Goal: Task Accomplishment & Management: Manage account settings

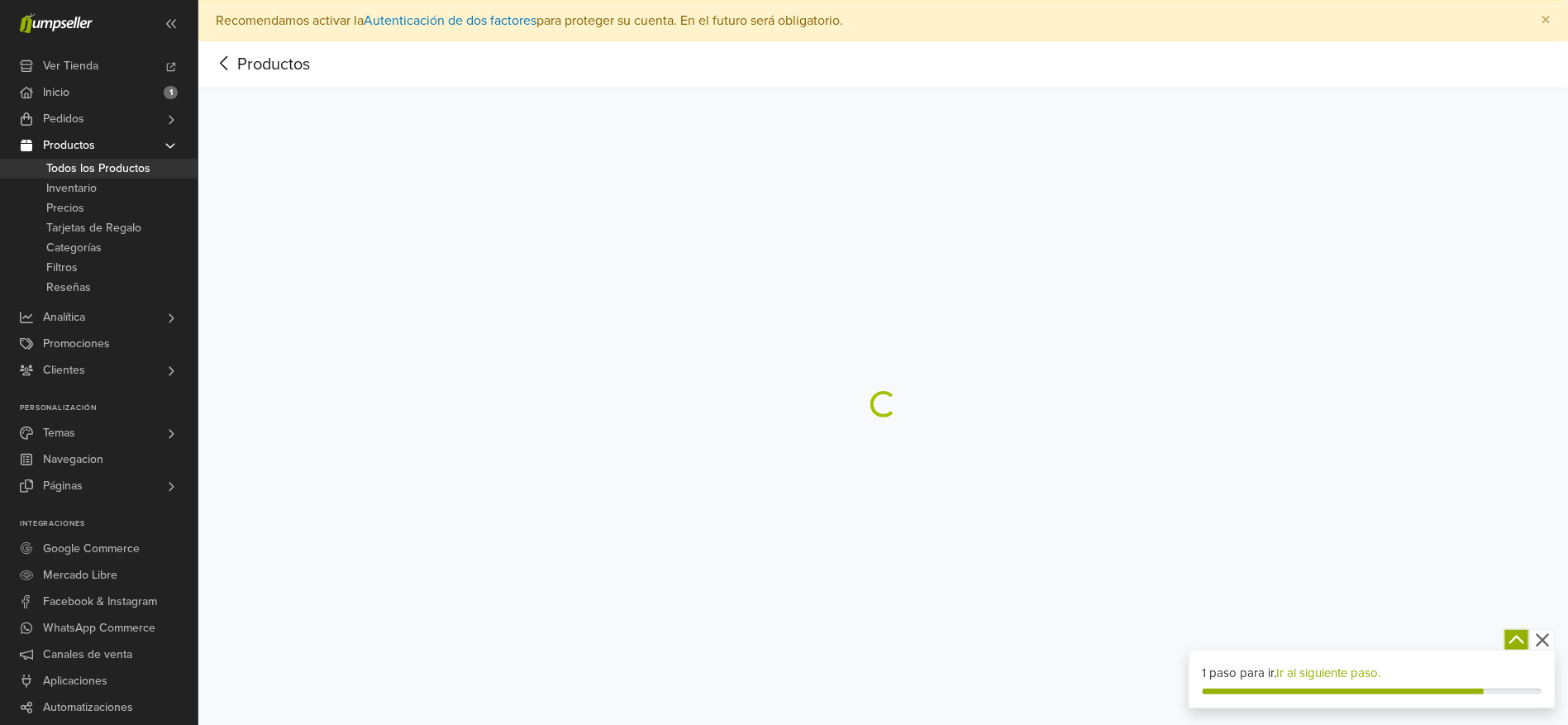
select select "********"
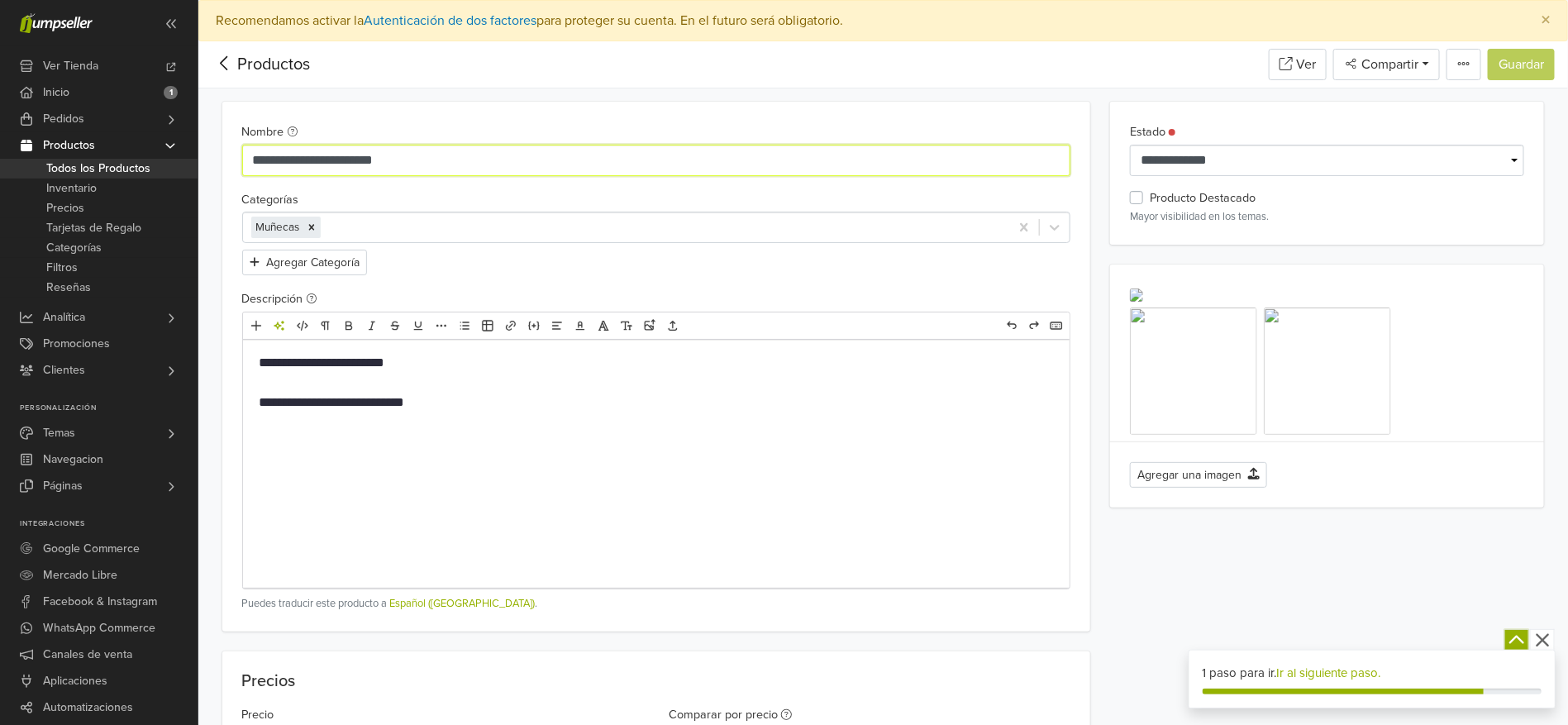
drag, startPoint x: 408, startPoint y: 157, endPoint x: 357, endPoint y: 159, distance: 51.0
click at [357, 159] on input "**********" at bounding box center [656, 160] width 829 height 31
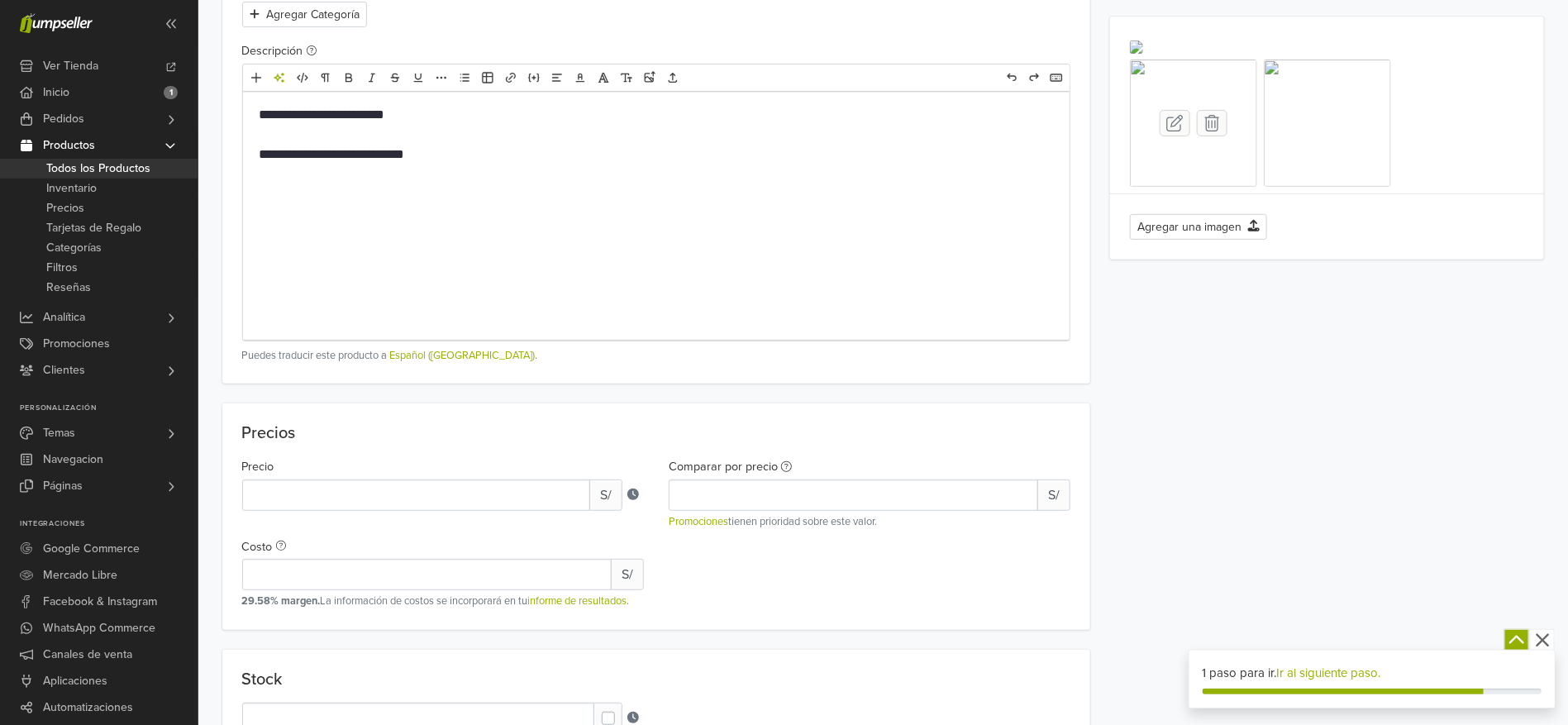
type input "**********"
click at [1213, 131] on icon at bounding box center [1213, 123] width 15 height 16
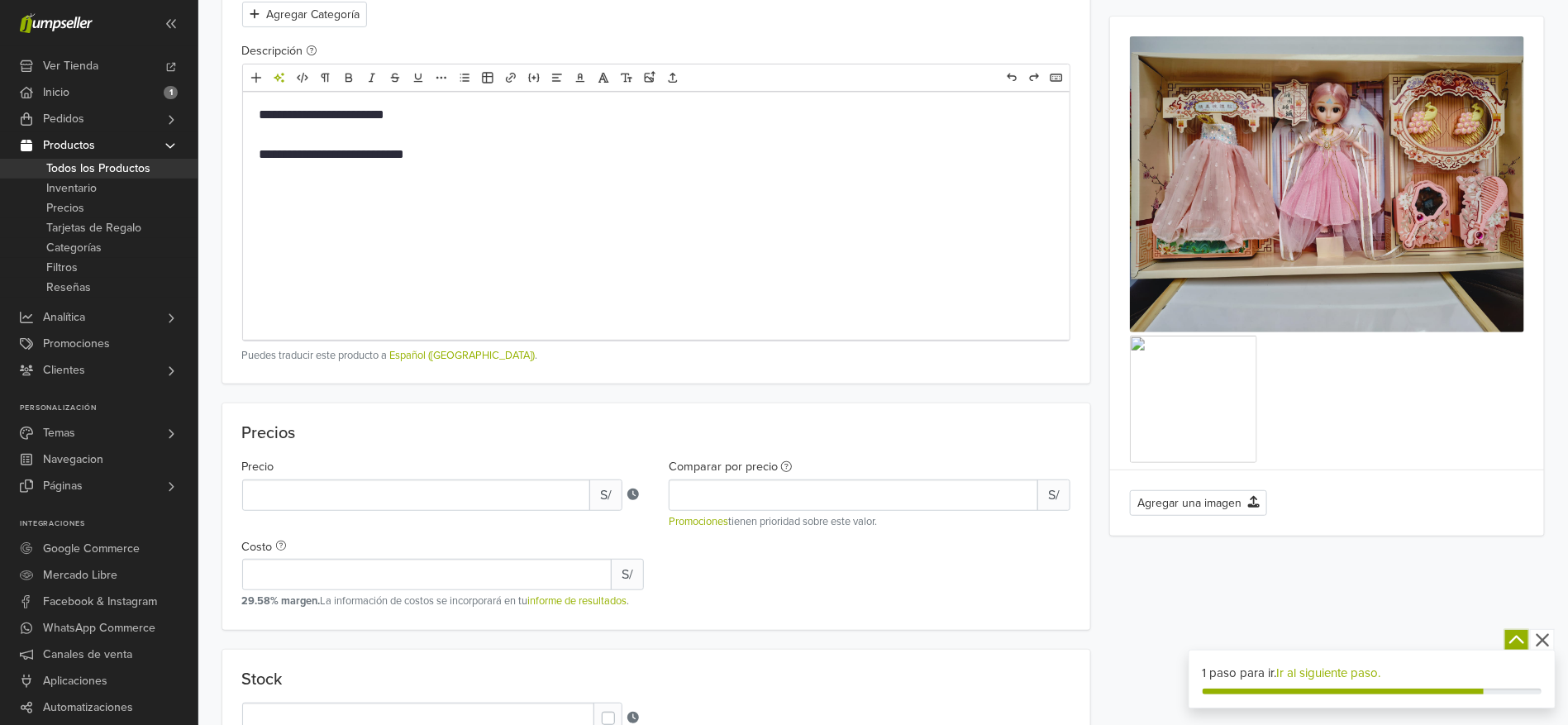
click at [0, 0] on icon at bounding box center [0, 0] width 0 height 0
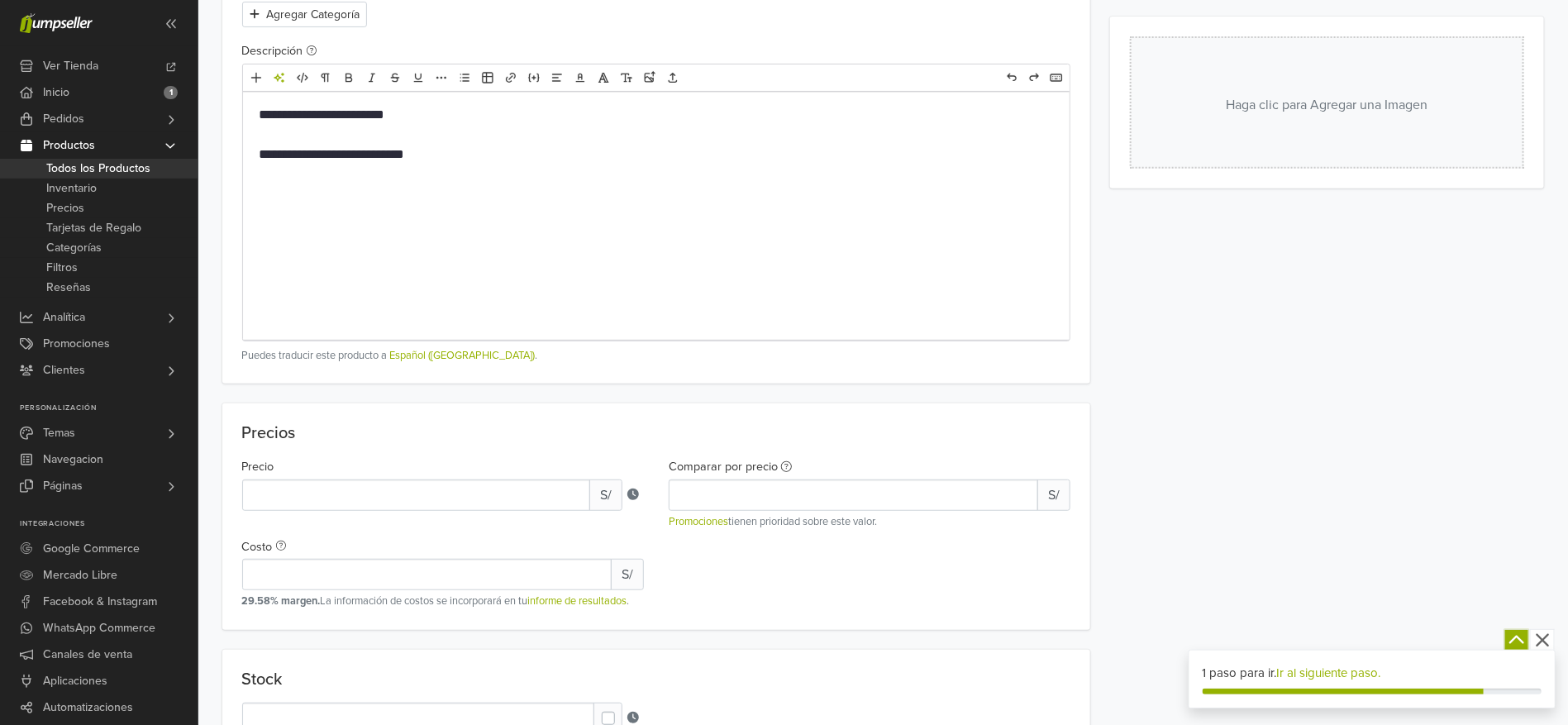
scroll to position [0, 0]
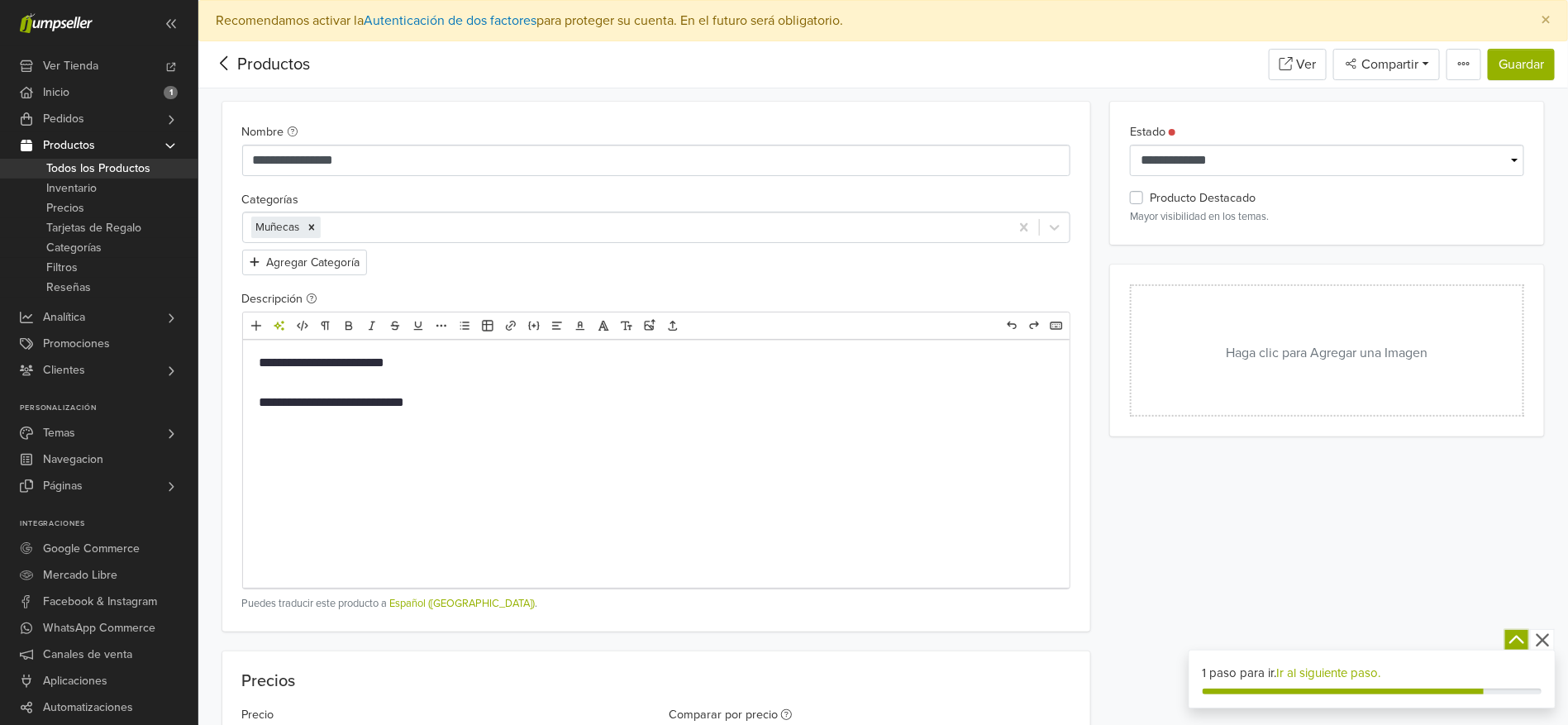
click at [1264, 344] on button "Haga clic para Agregar una Imagen" at bounding box center [1327, 350] width 394 height 132
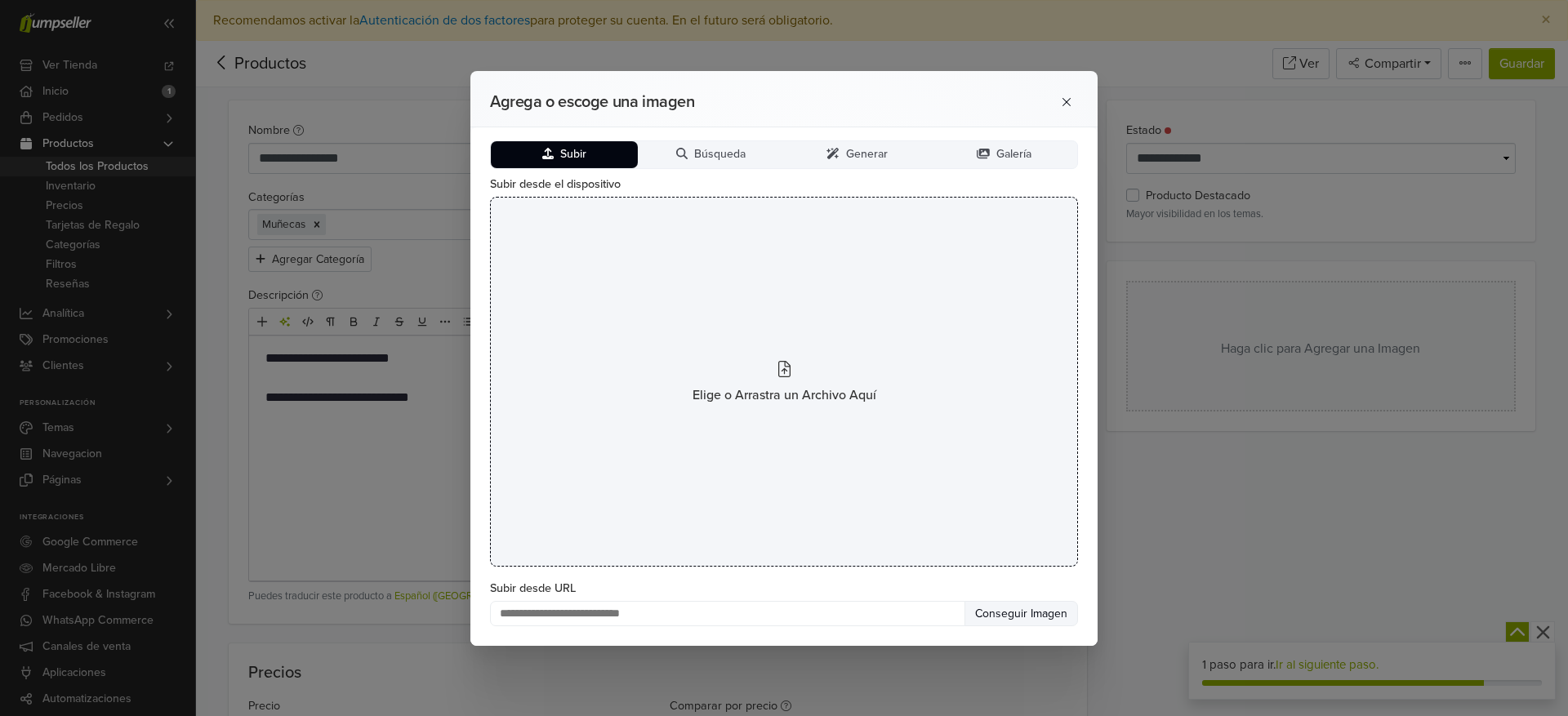
click at [782, 373] on icon at bounding box center [784, 368] width 12 height 16
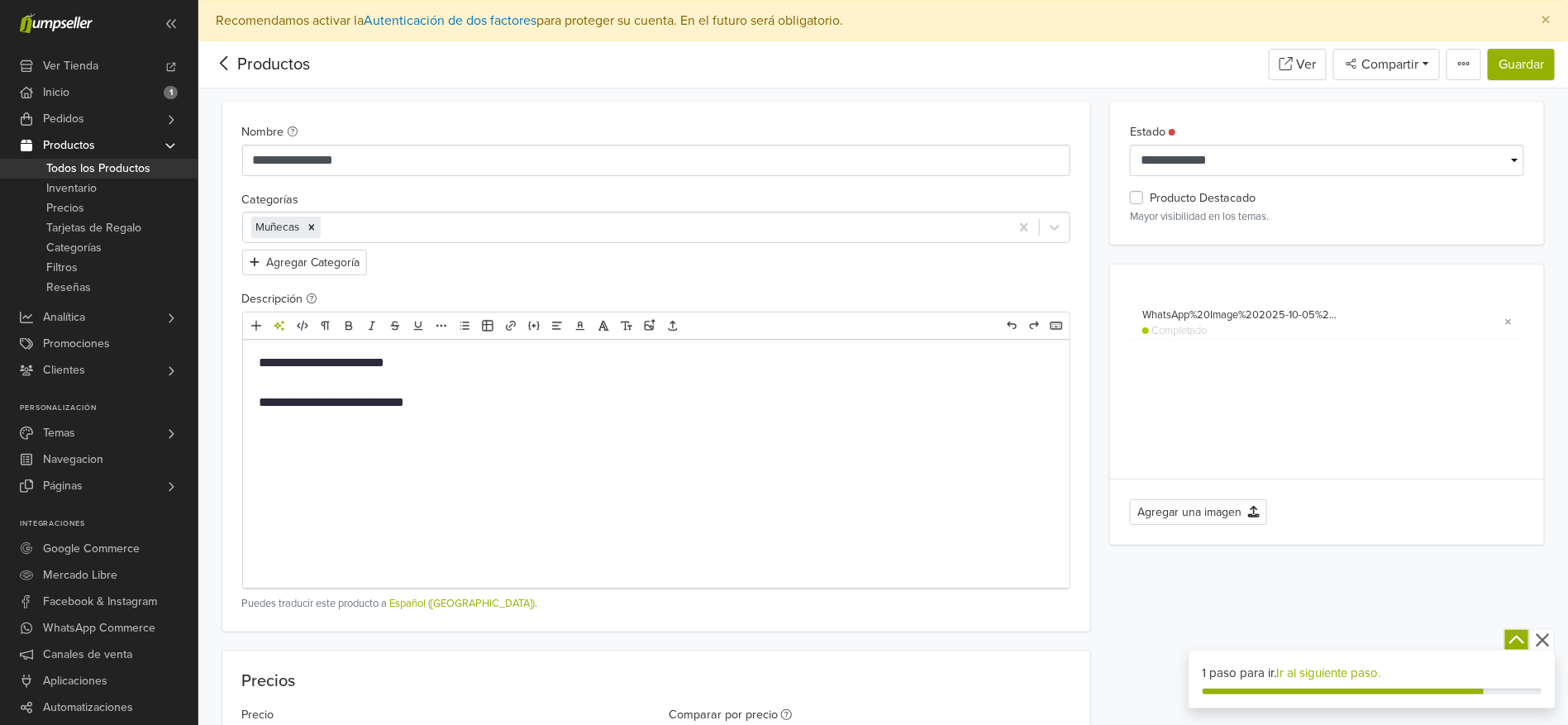
scroll to position [248, 0]
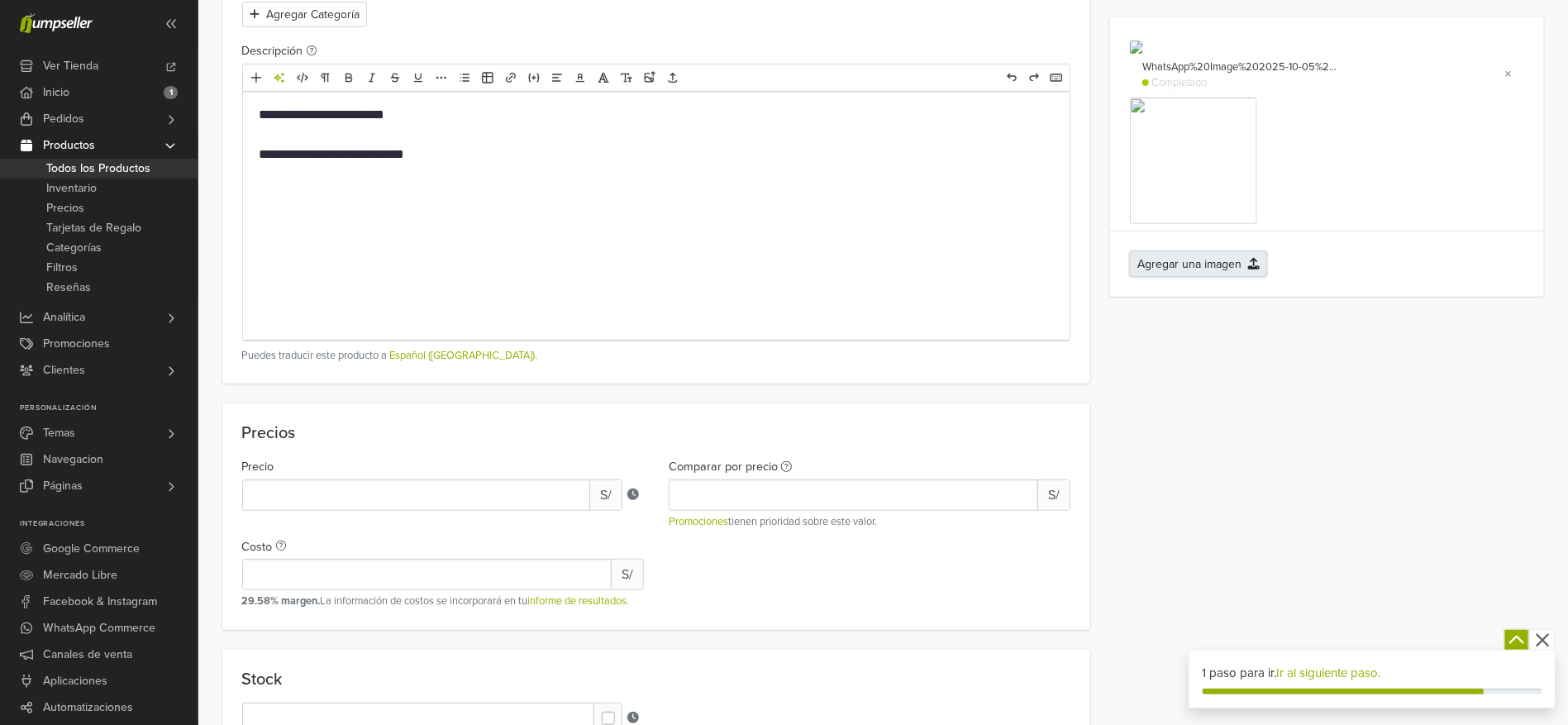
click at [1196, 277] on button "Agregar una imagen" at bounding box center [1198, 264] width 137 height 26
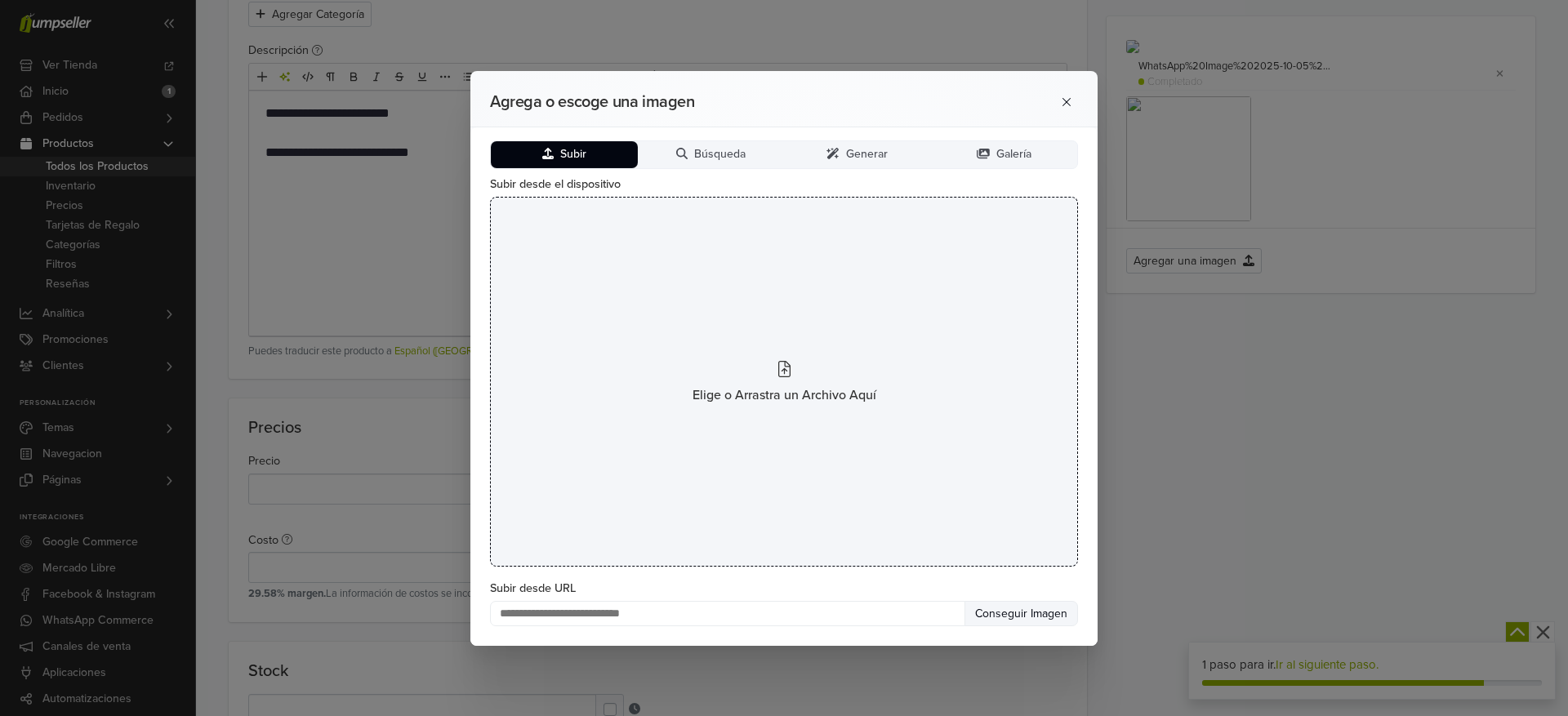
click at [777, 390] on span "Elige o Arrastra un Archivo Aquí" at bounding box center [784, 395] width 184 height 20
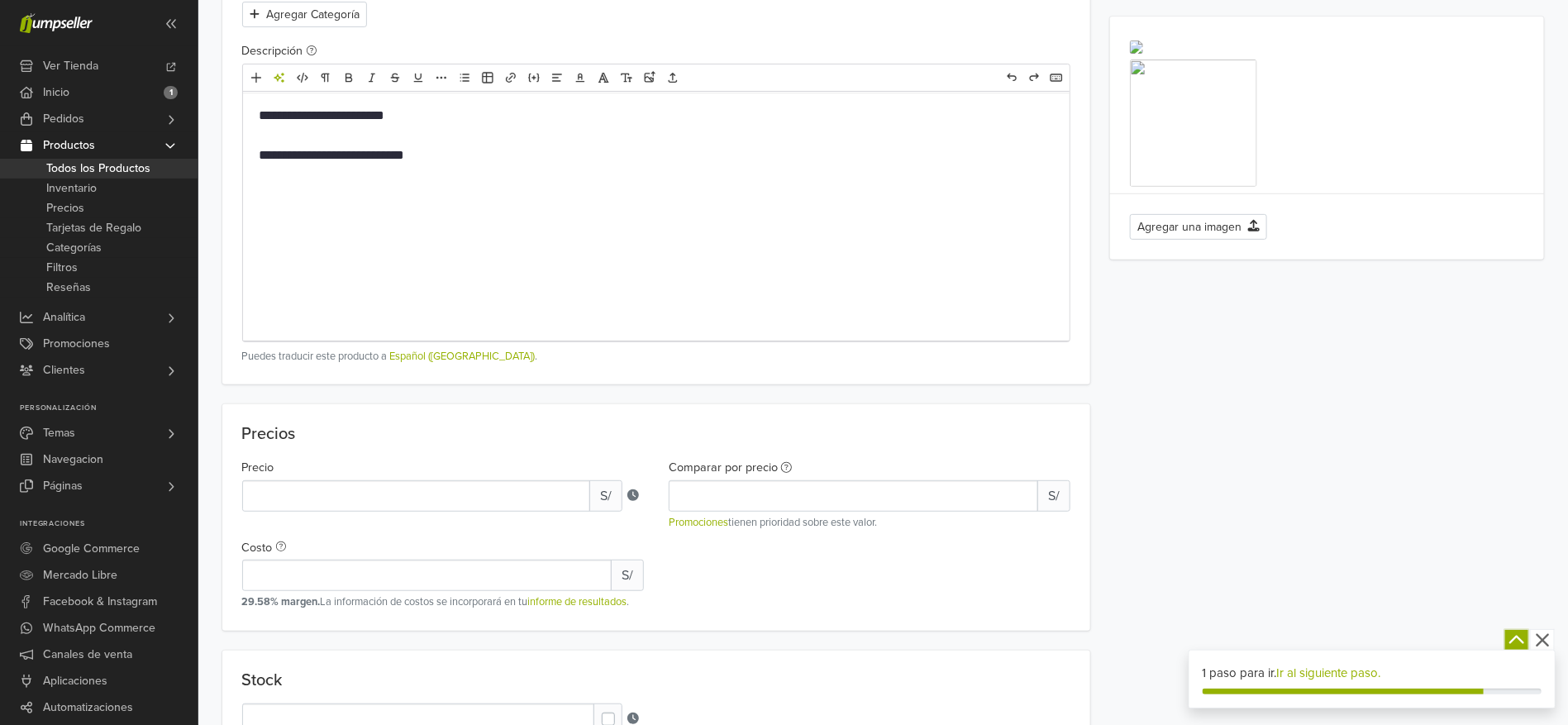
scroll to position [744, 0]
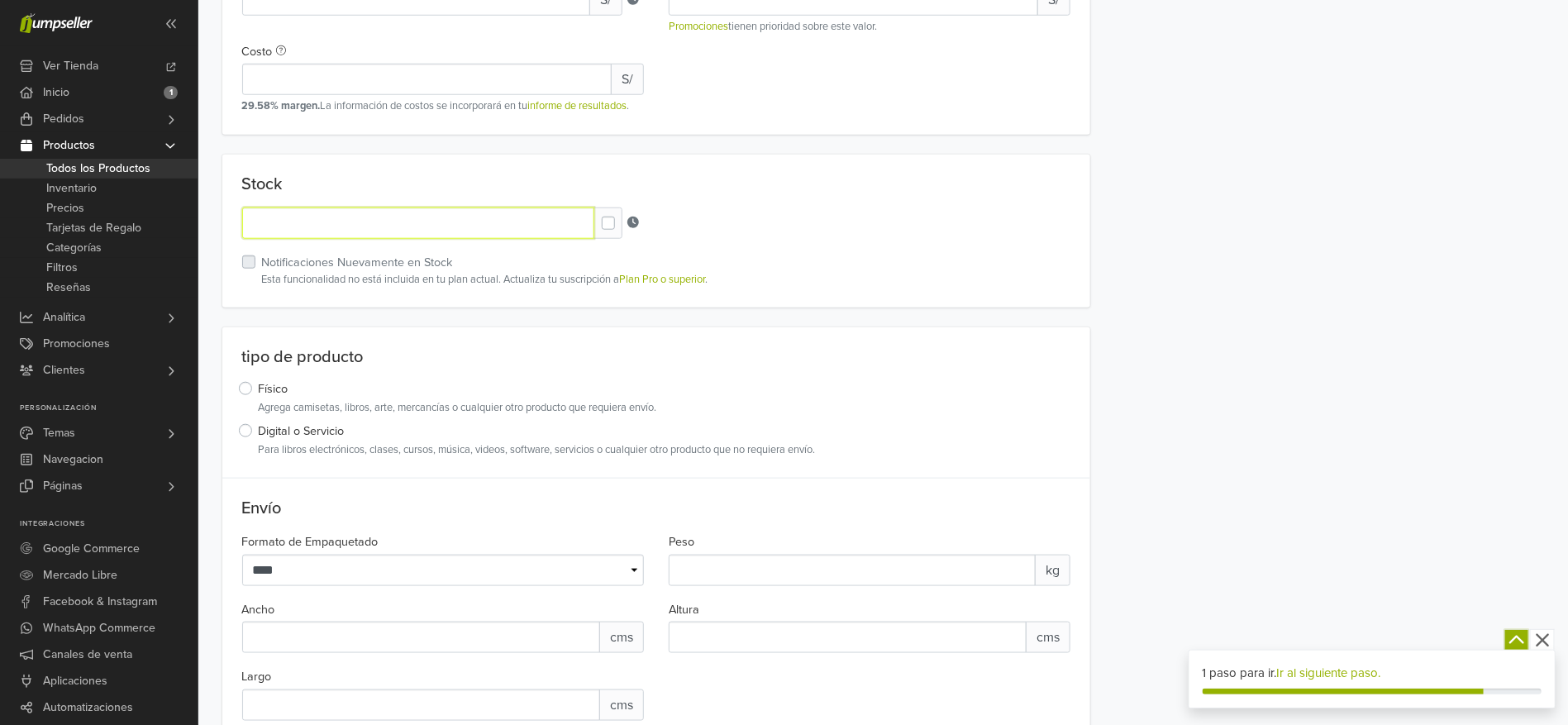
drag, startPoint x: 271, startPoint y: 215, endPoint x: 245, endPoint y: 217, distance: 26.1
click at [245, 217] on input "*" at bounding box center [418, 223] width 352 height 31
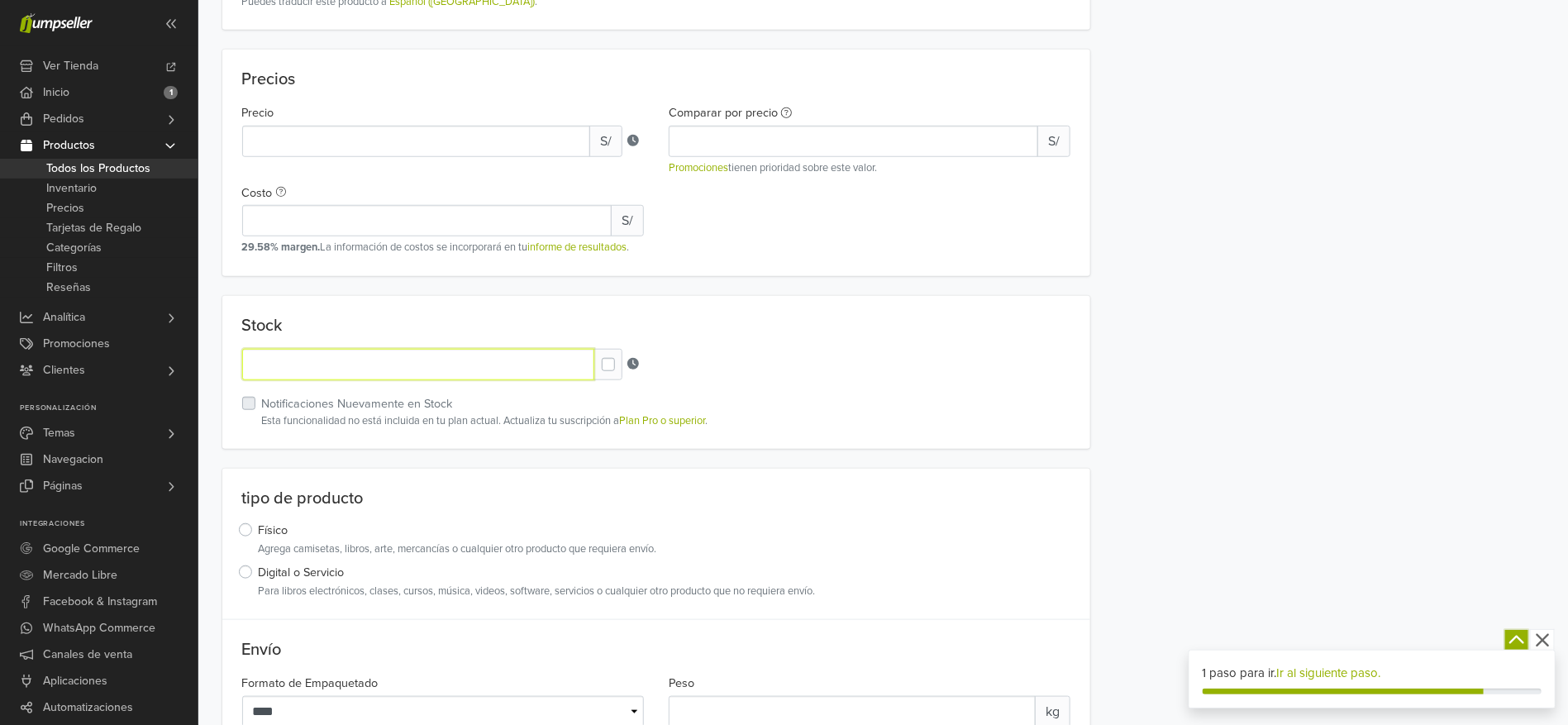
scroll to position [0, 0]
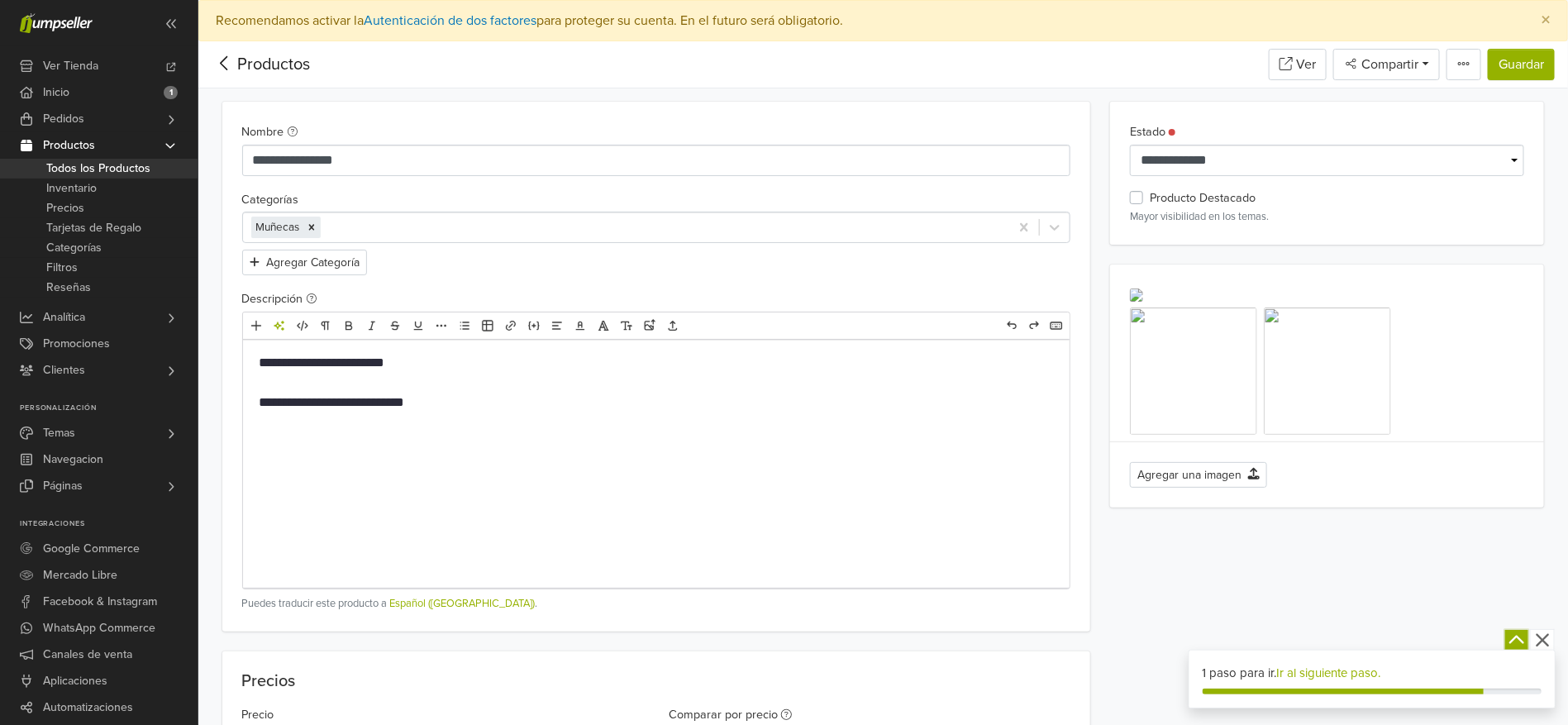
type input "*"
click at [1187, 159] on select "**********" at bounding box center [1327, 160] width 394 height 31
select select "*********"
click at [1130, 145] on select "**********" at bounding box center [1327, 160] width 394 height 31
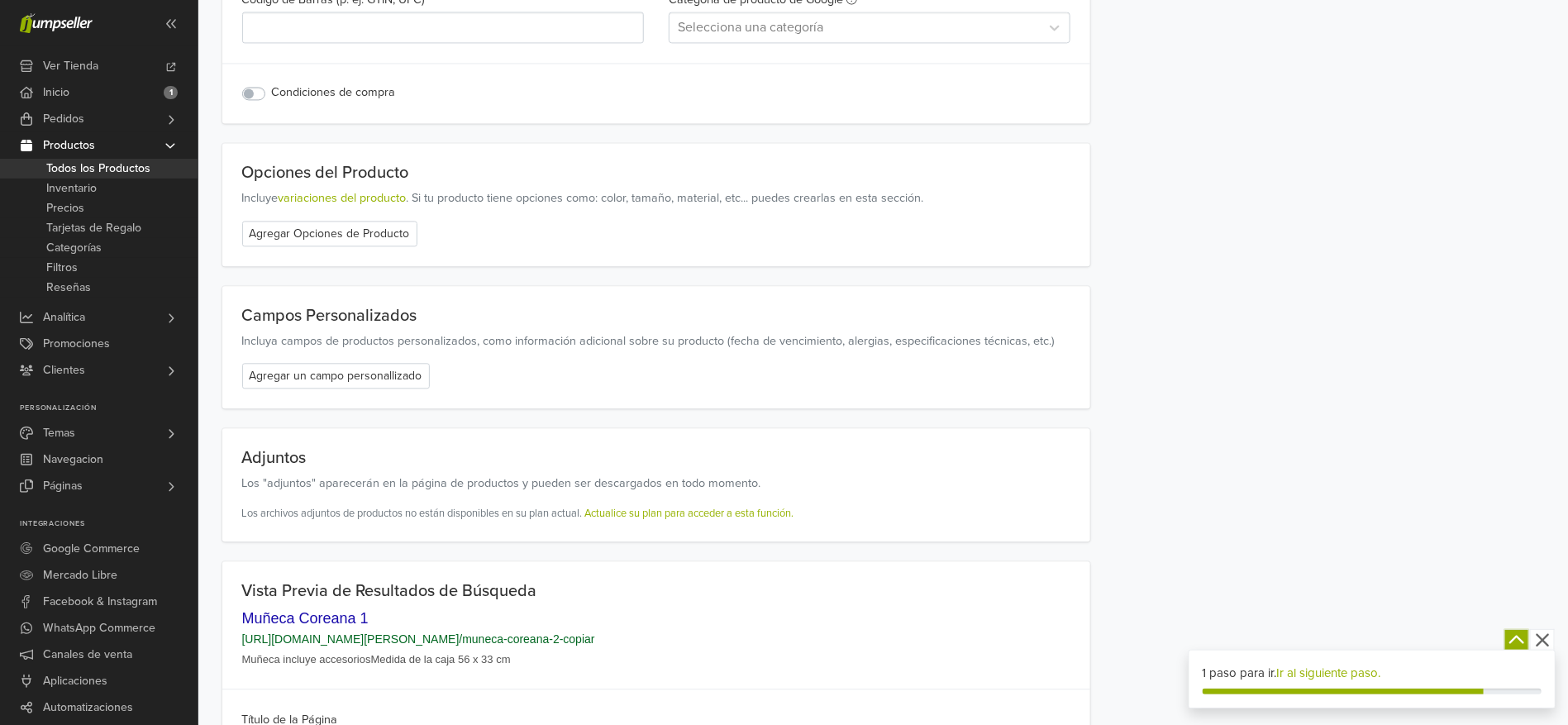
scroll to position [1994, 0]
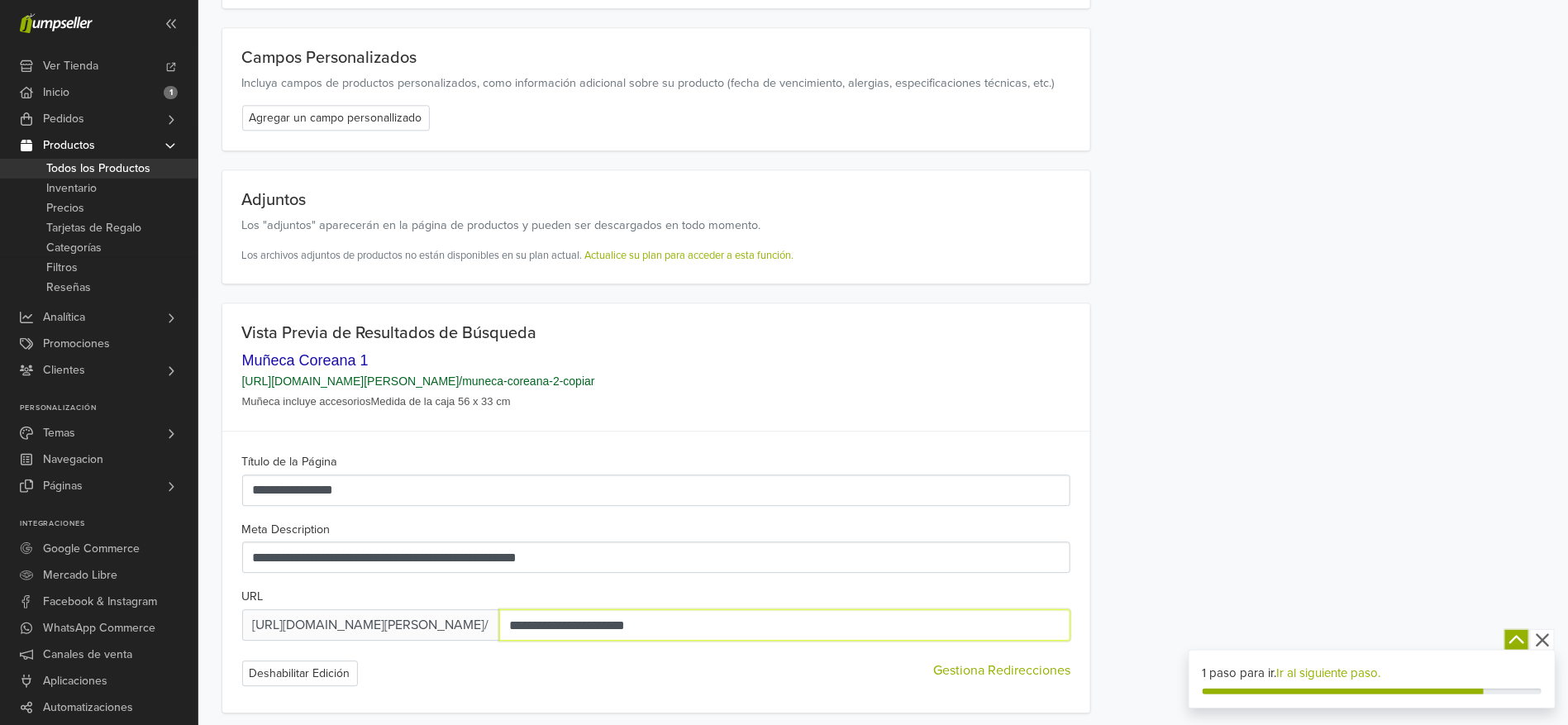
drag, startPoint x: 669, startPoint y: 621, endPoint x: 620, endPoint y: 622, distance: 49.0
click at [620, 622] on input "**********" at bounding box center [785, 624] width 572 height 31
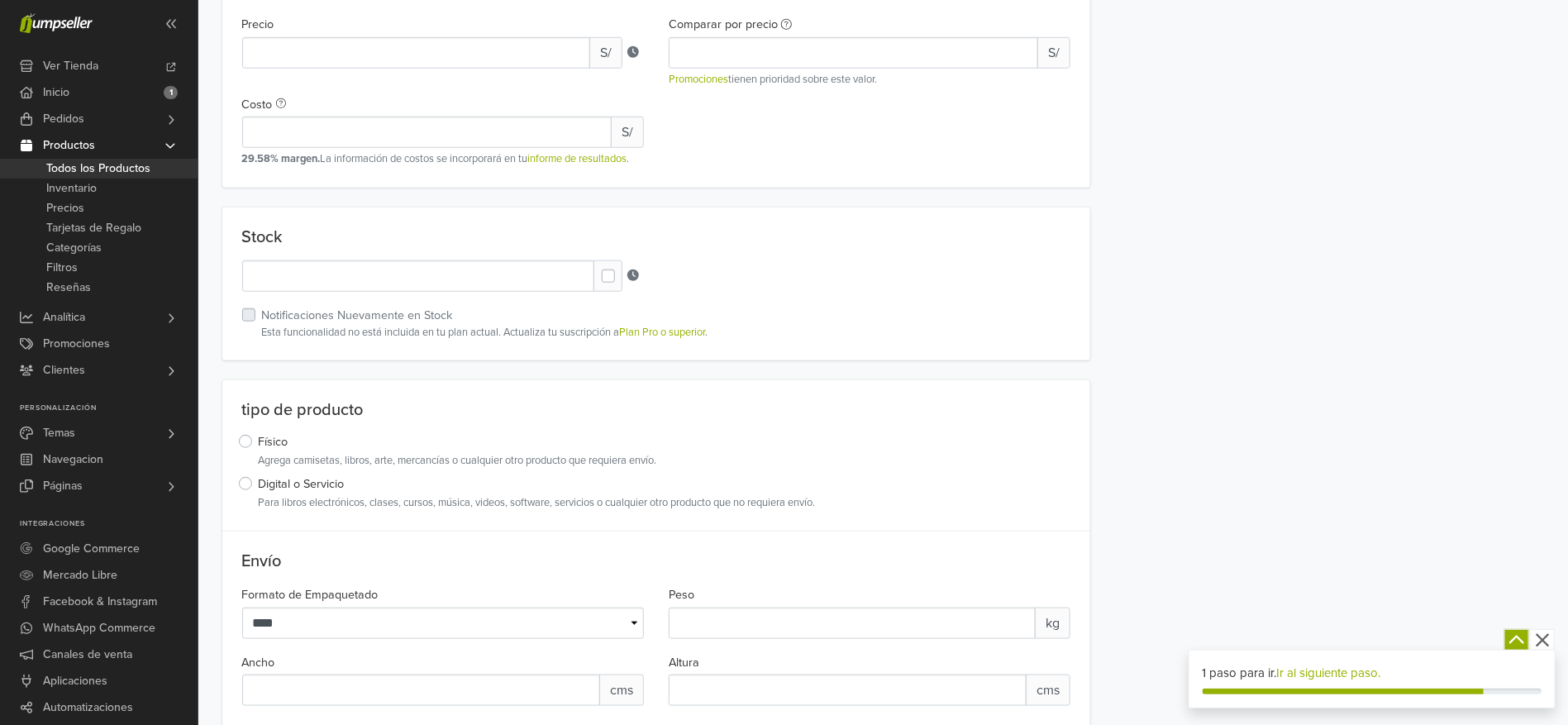
scroll to position [0, 0]
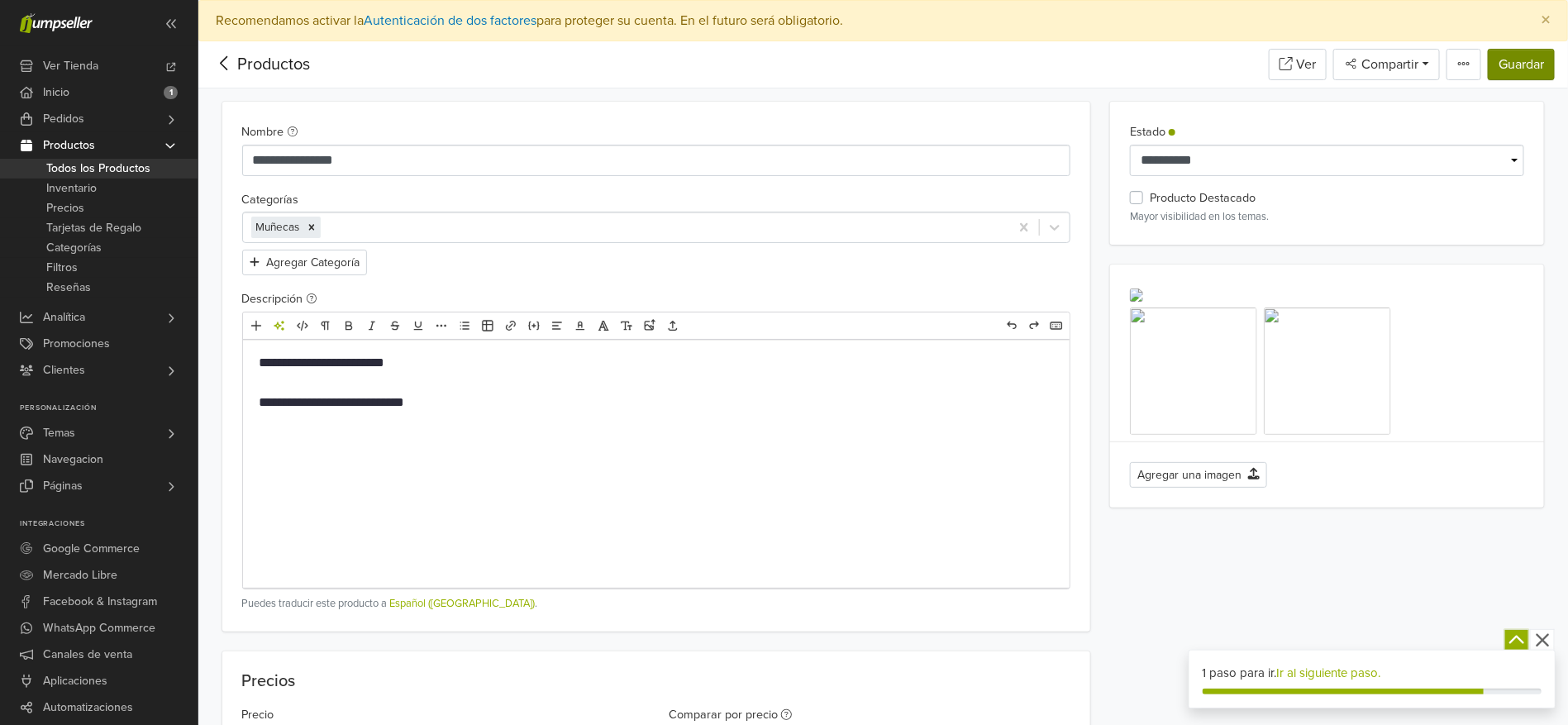
type input "**********"
click at [1503, 53] on button "Guardar" at bounding box center [1521, 64] width 67 height 31
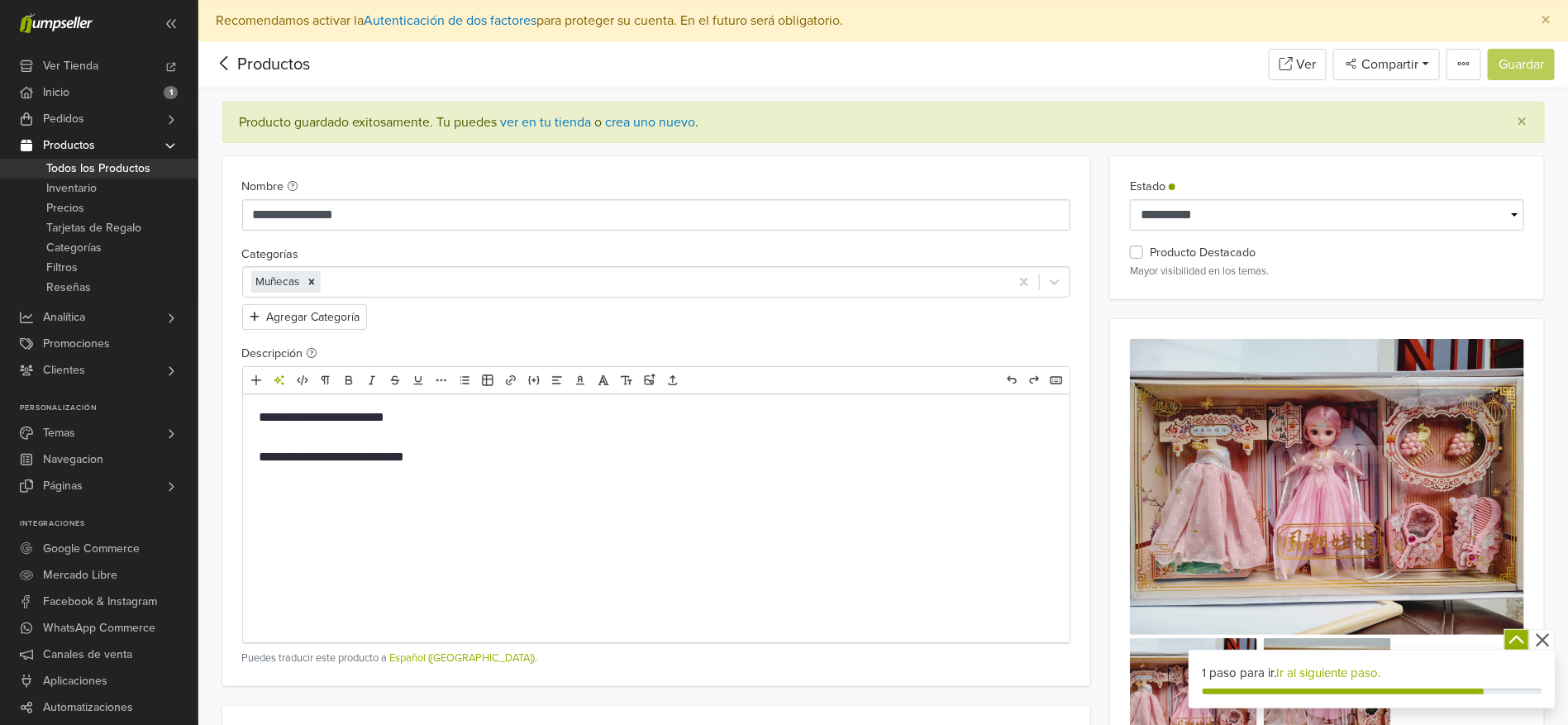
click at [251, 61] on div "Productos" at bounding box center [260, 65] width 98 height 25
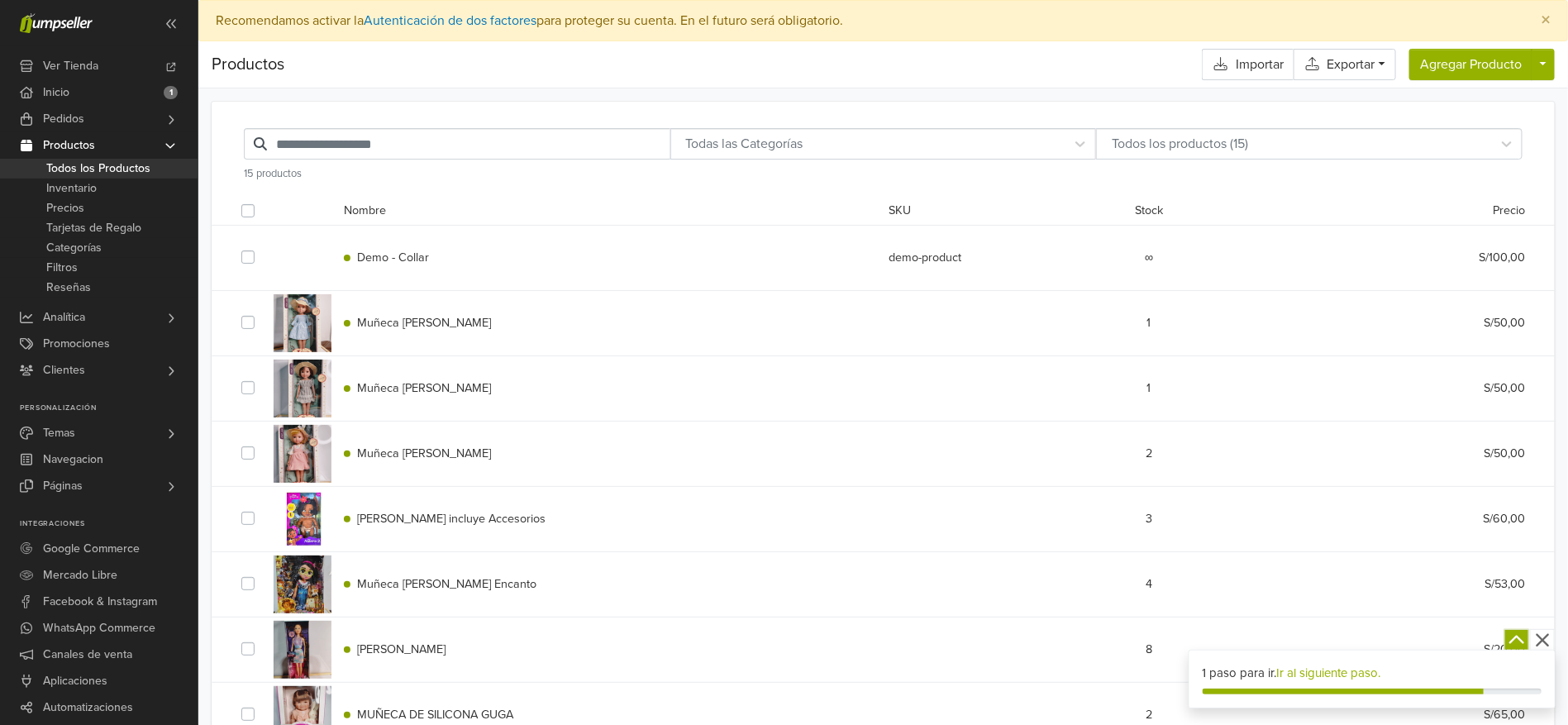
scroll to position [512, 0]
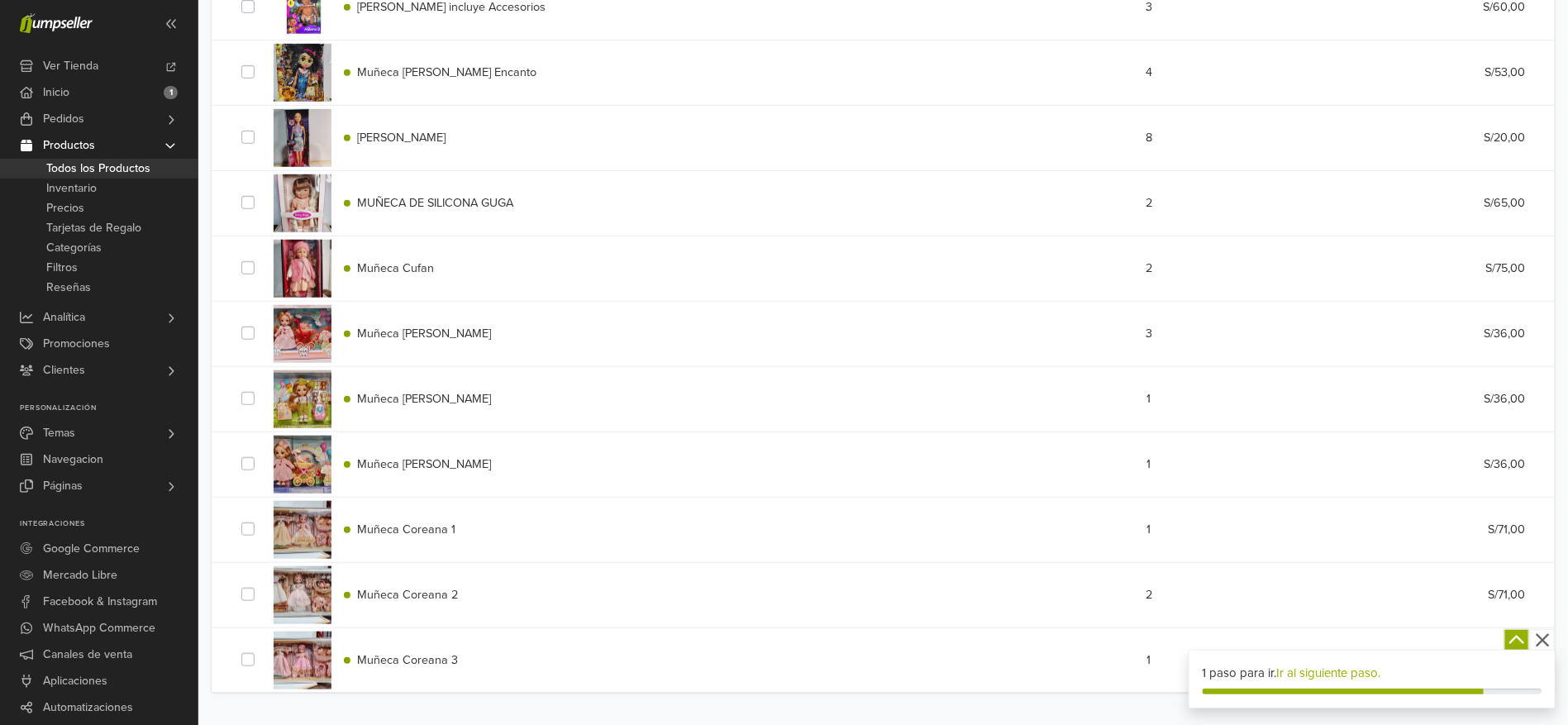
click at [301, 573] on div at bounding box center [302, 594] width 58 height 58
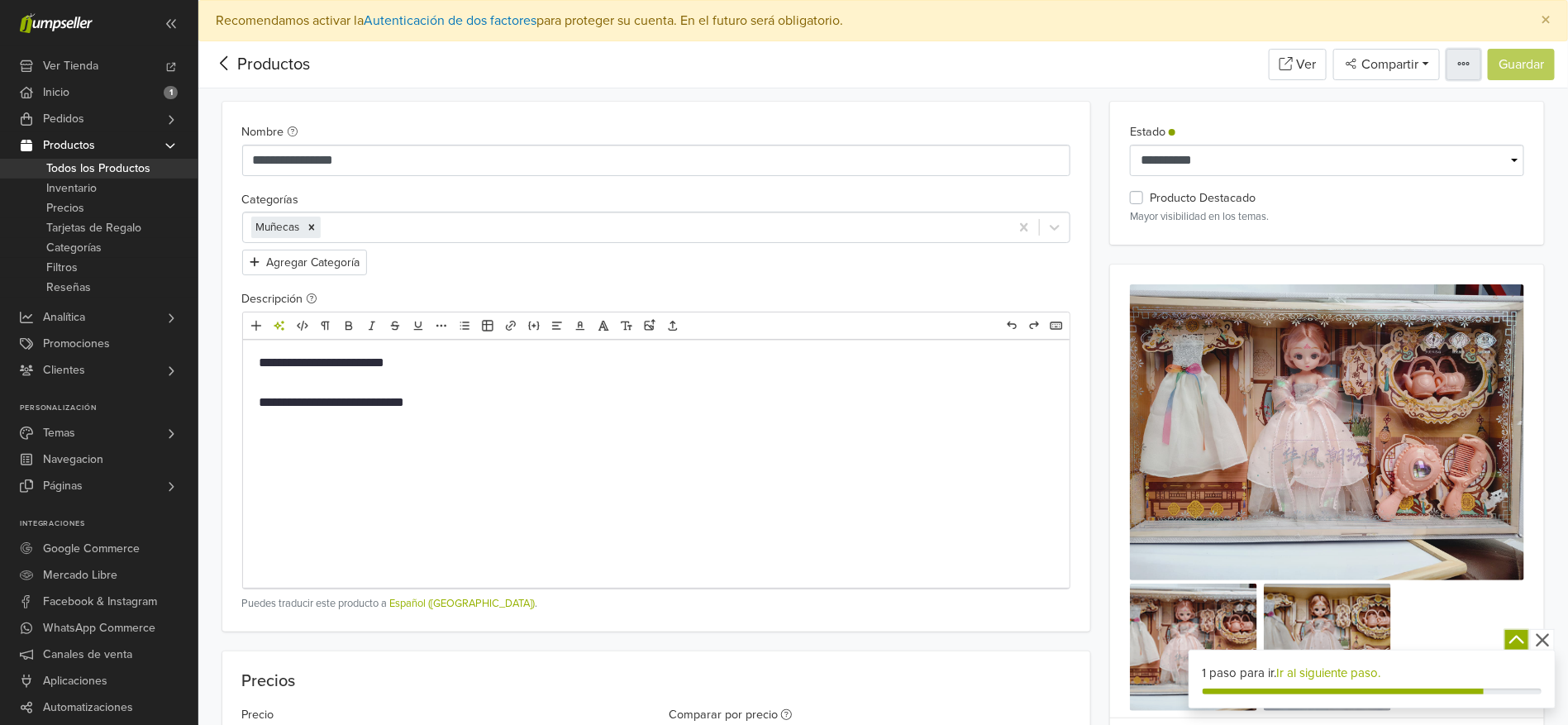
click at [1465, 57] on icon "button" at bounding box center [1464, 64] width 13 height 13
click at [82, 64] on span "Ver Tienda" at bounding box center [70, 67] width 55 height 27
click at [227, 55] on icon at bounding box center [224, 64] width 26 height 21
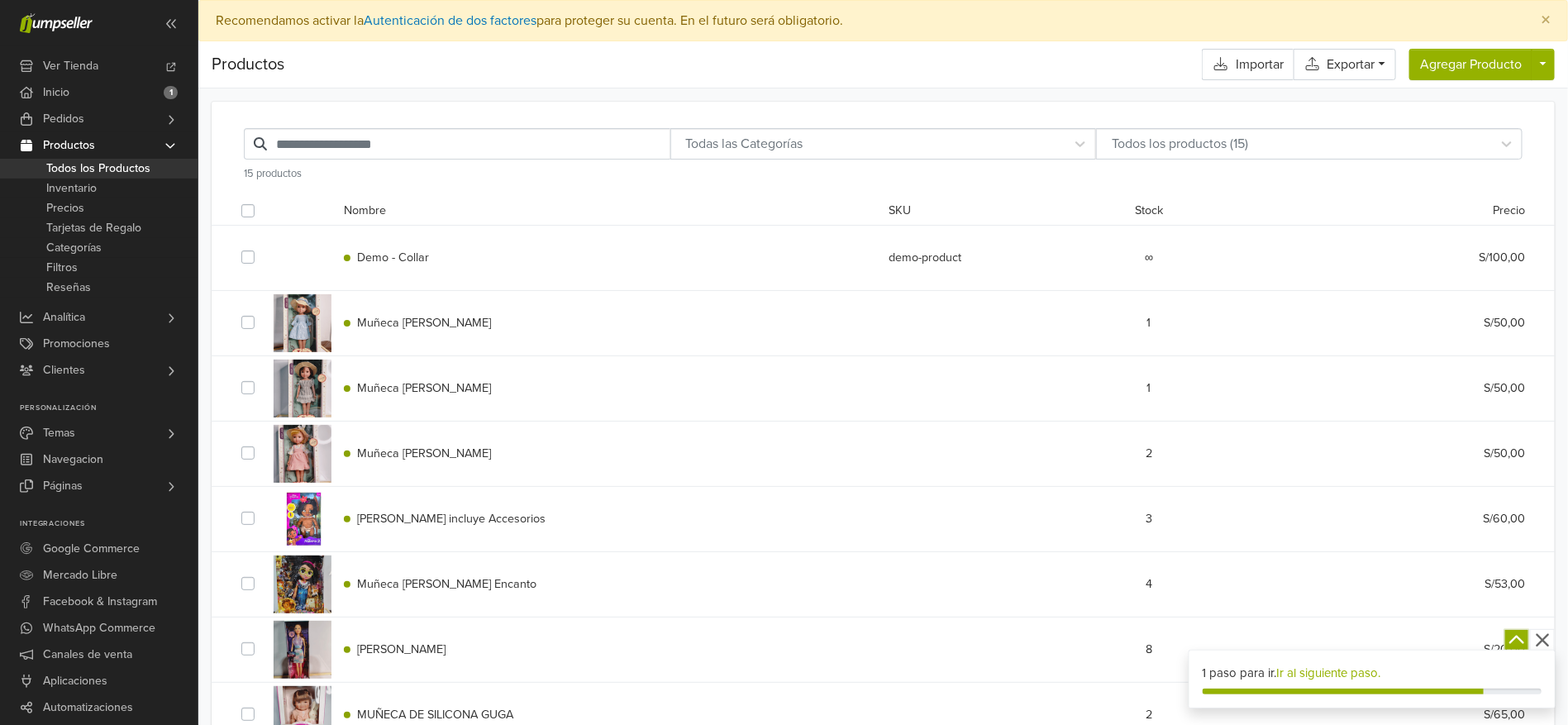
click at [387, 254] on span "Demo - Collar" at bounding box center [392, 257] width 71 height 14
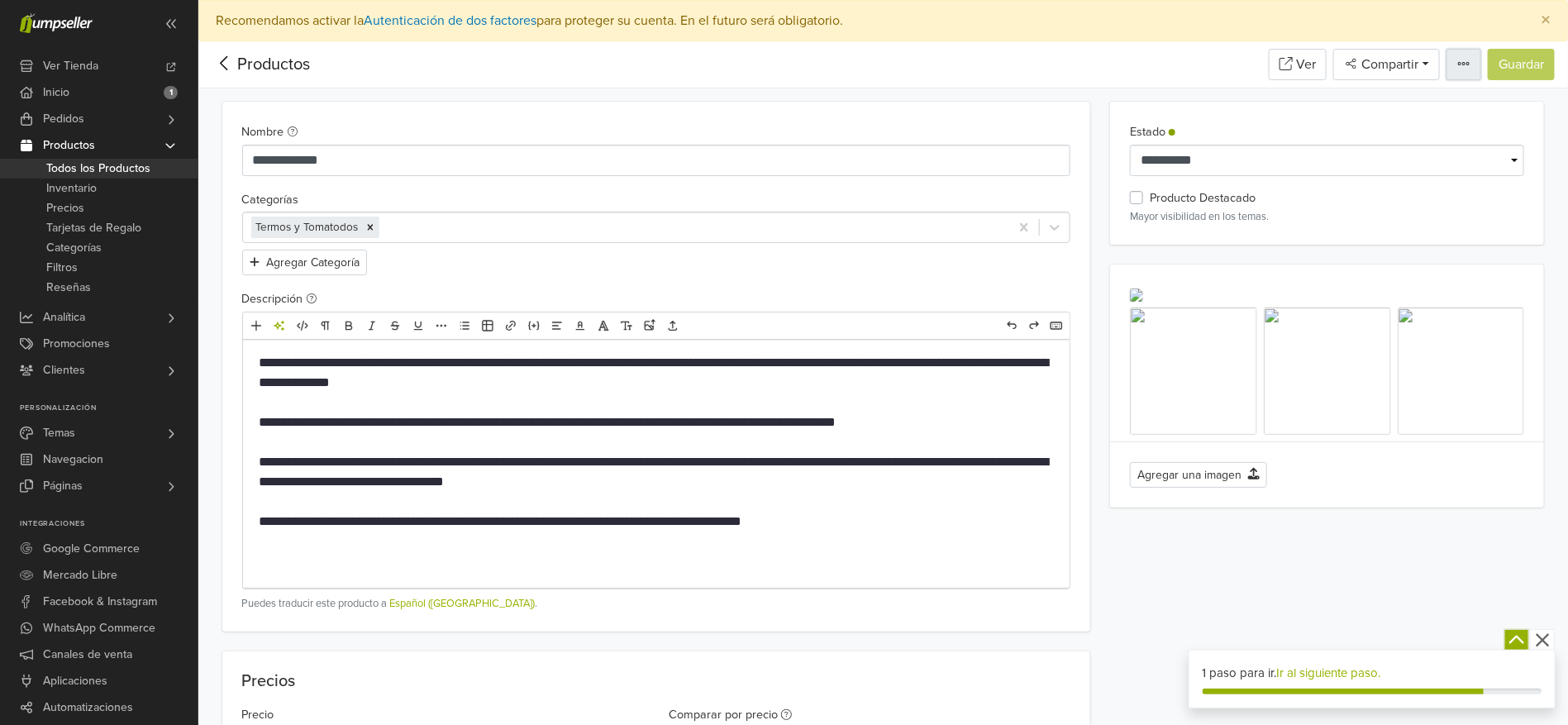
click at [1468, 59] on icon "button" at bounding box center [1464, 64] width 13 height 13
click at [1362, 181] on span "Borrar Producto" at bounding box center [1382, 183] width 90 height 16
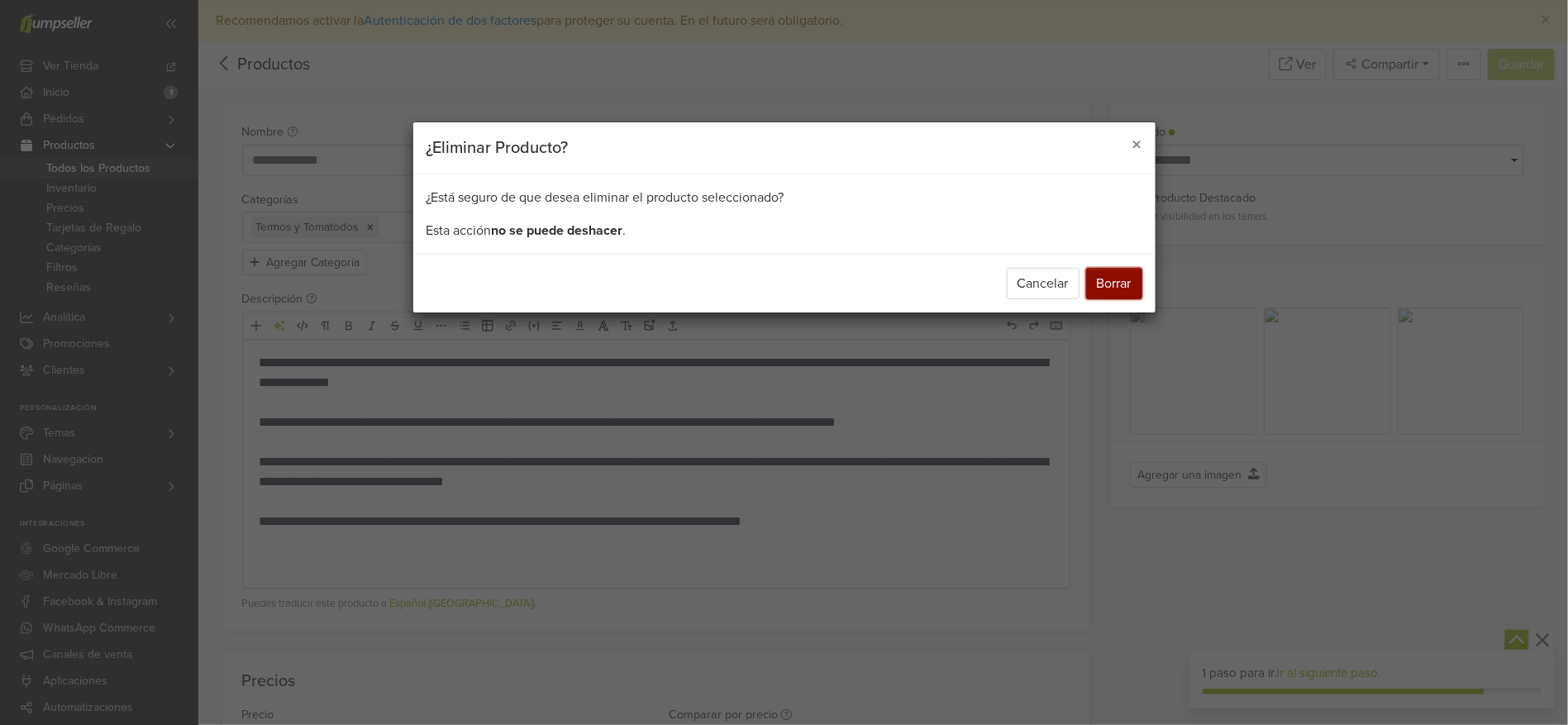
click at [1114, 290] on button "Borrar" at bounding box center [1114, 283] width 56 height 31
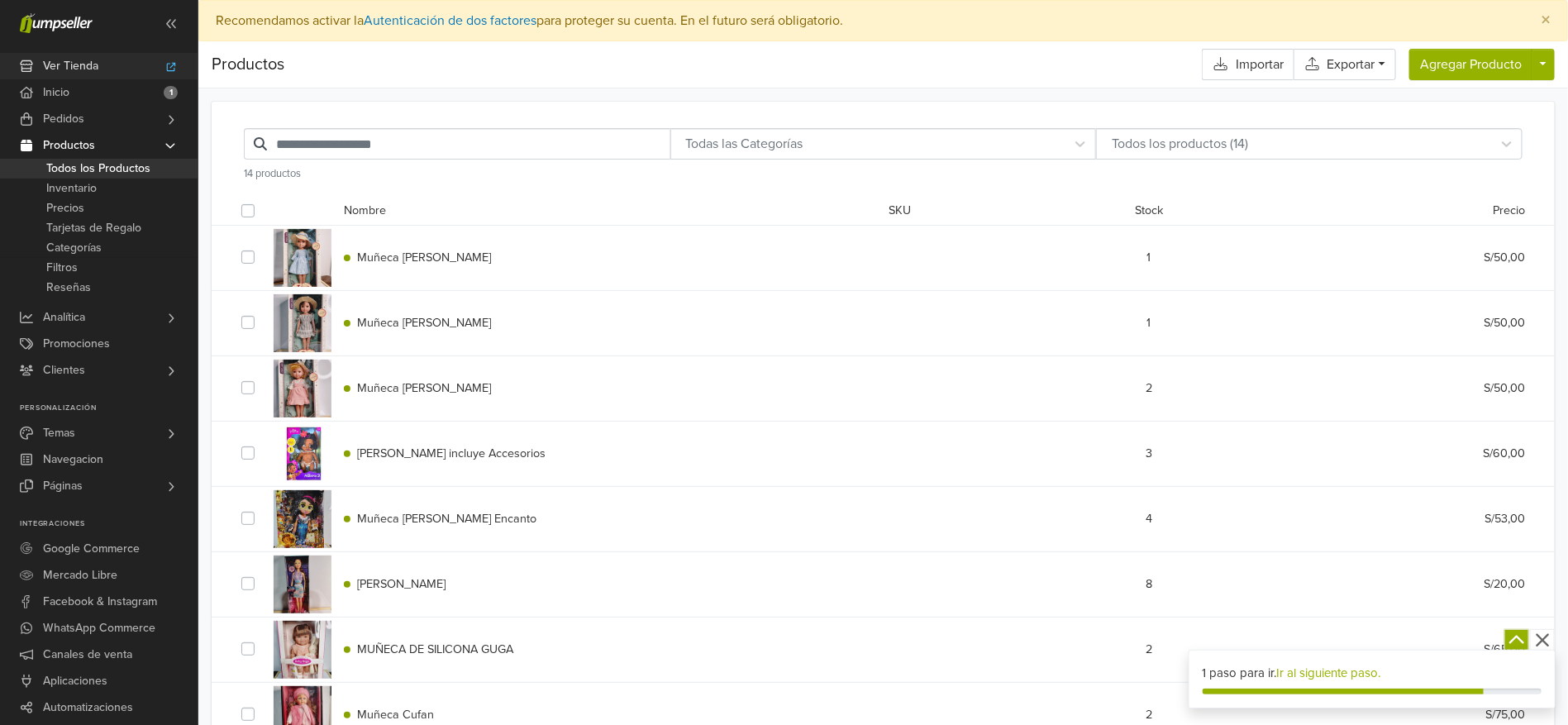
click at [91, 66] on span "Ver Tienda" at bounding box center [70, 67] width 55 height 27
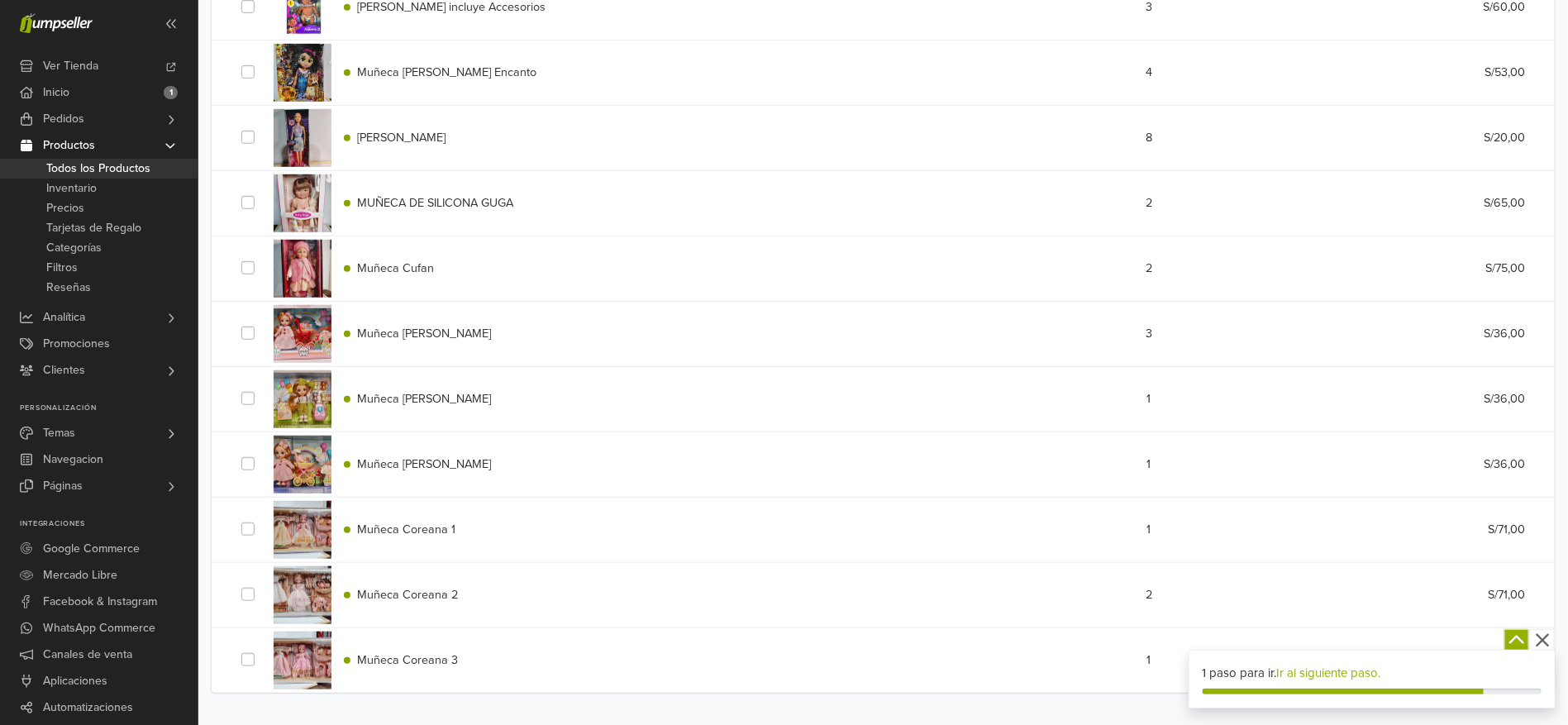
click at [393, 659] on span "Muñeca Coreana 3" at bounding box center [408, 659] width 101 height 14
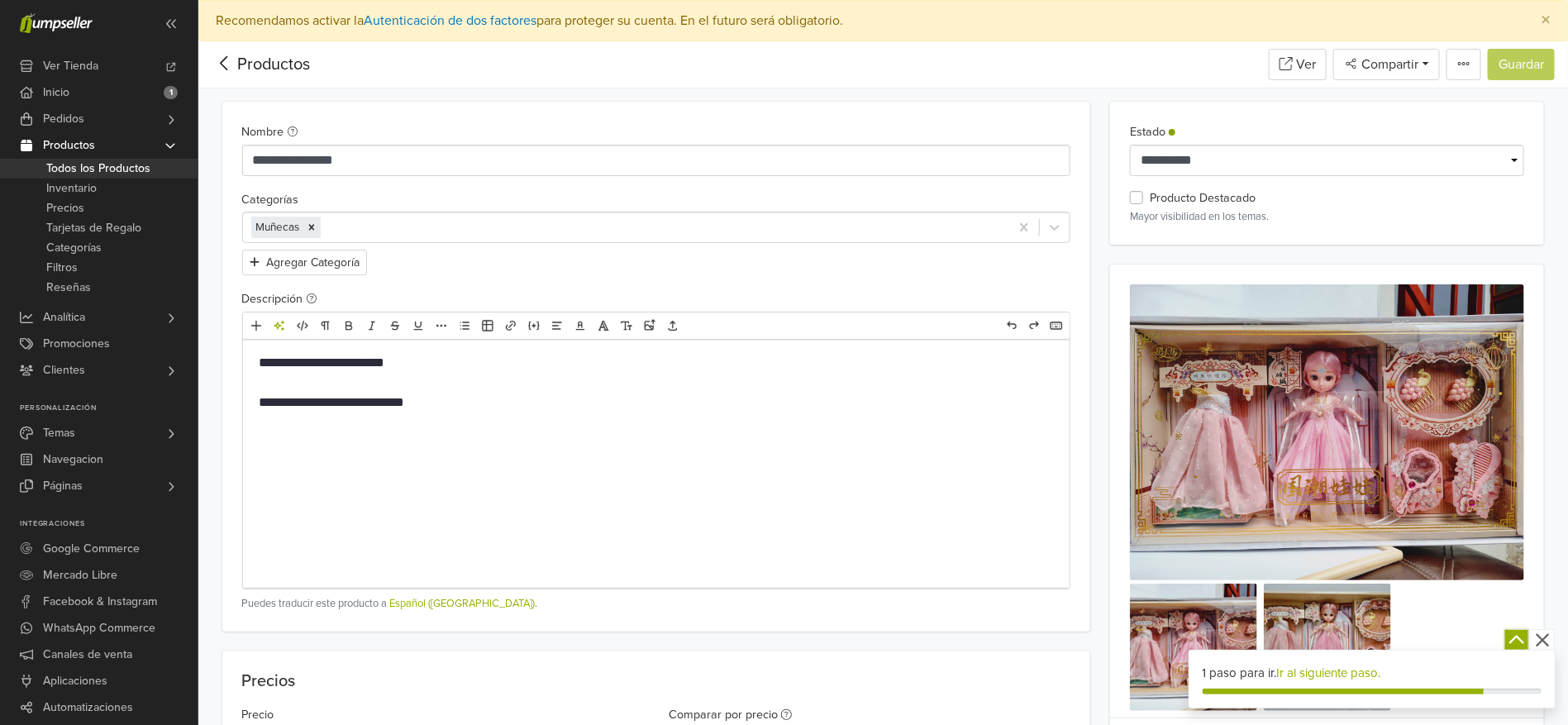
click at [1150, 194] on label "Producto Destacado" at bounding box center [1202, 198] width 106 height 18
click at [1522, 59] on button "Guardar" at bounding box center [1521, 64] width 67 height 31
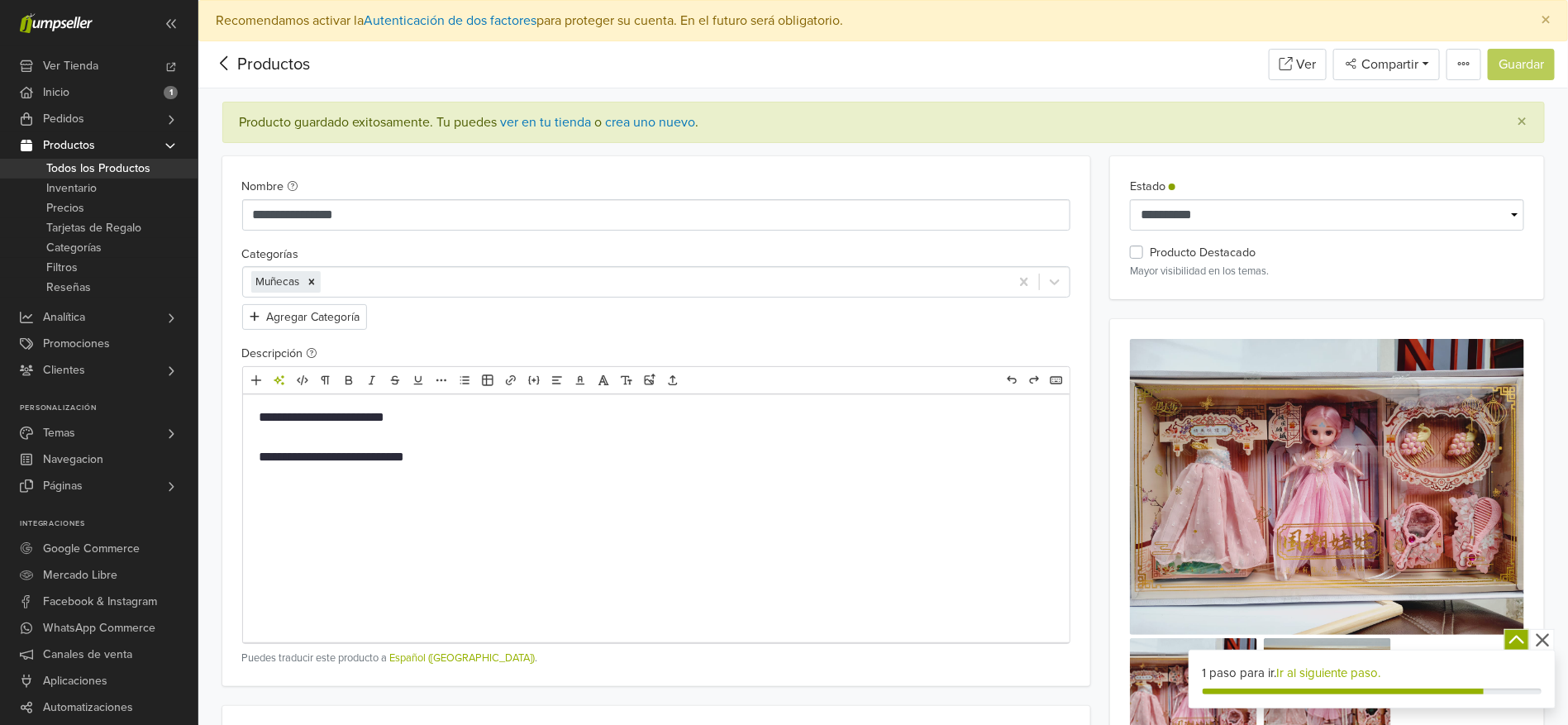
click at [290, 68] on div "Productos" at bounding box center [260, 65] width 98 height 25
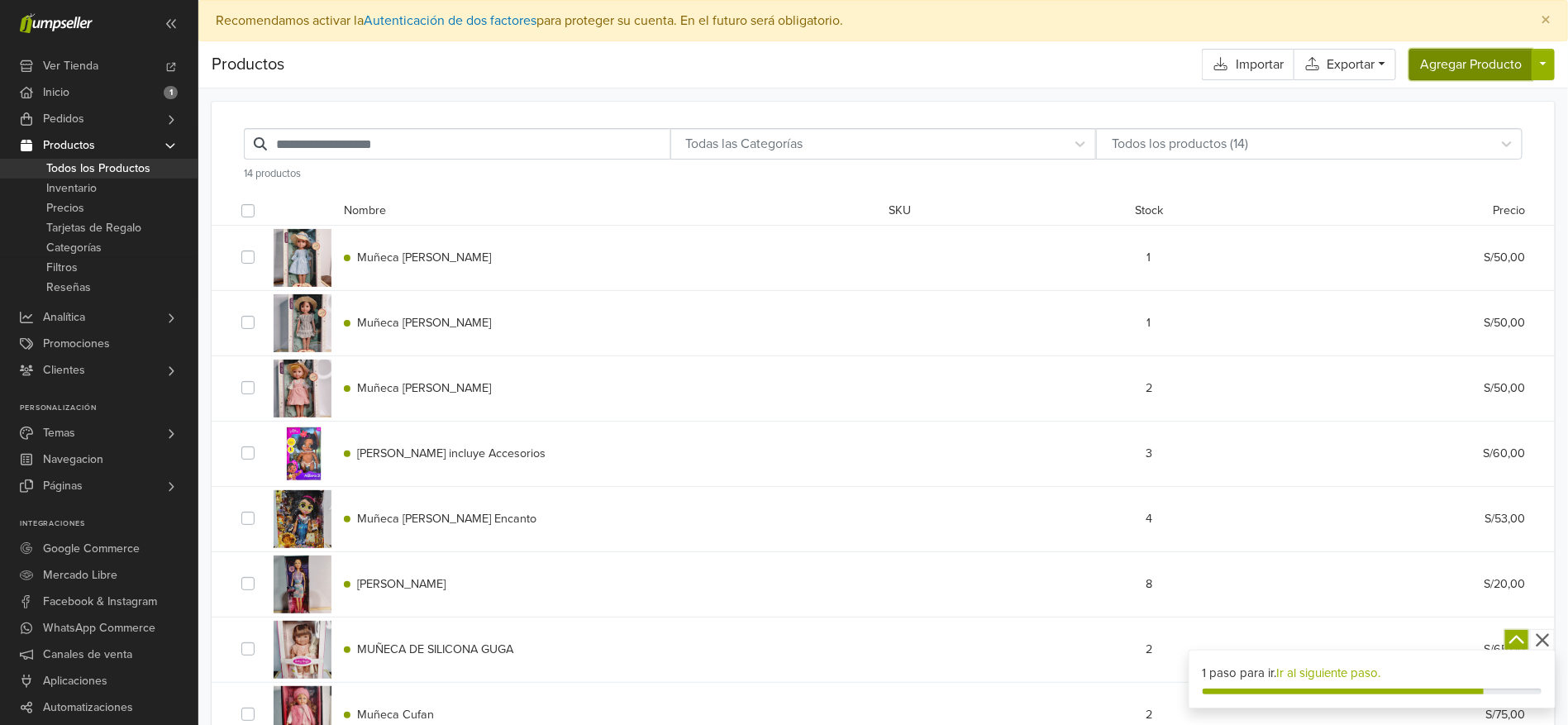
click at [1467, 68] on button "Agregar Producto" at bounding box center [1470, 64] width 123 height 31
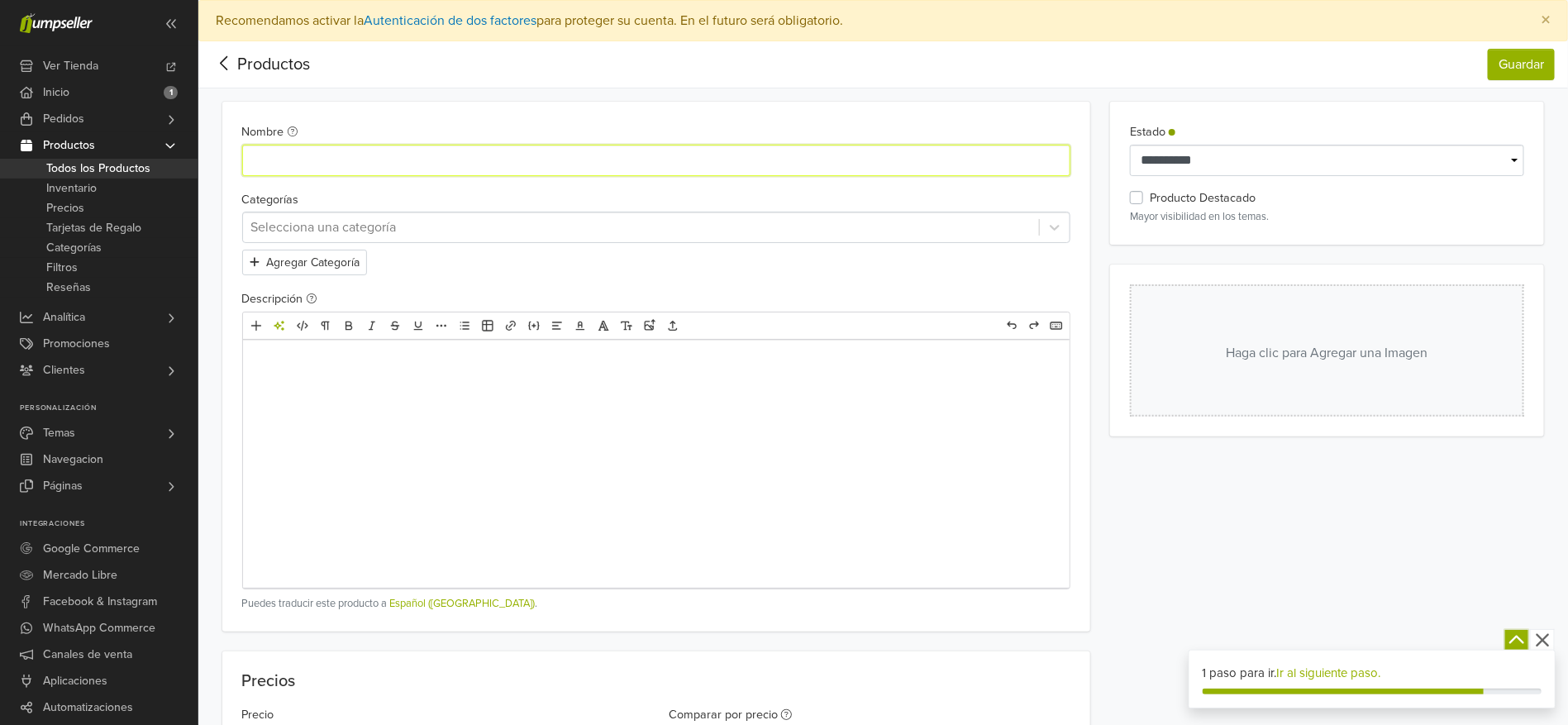
click at [279, 169] on input "Nombre" at bounding box center [656, 160] width 829 height 31
paste input "**********"
type input "**********"
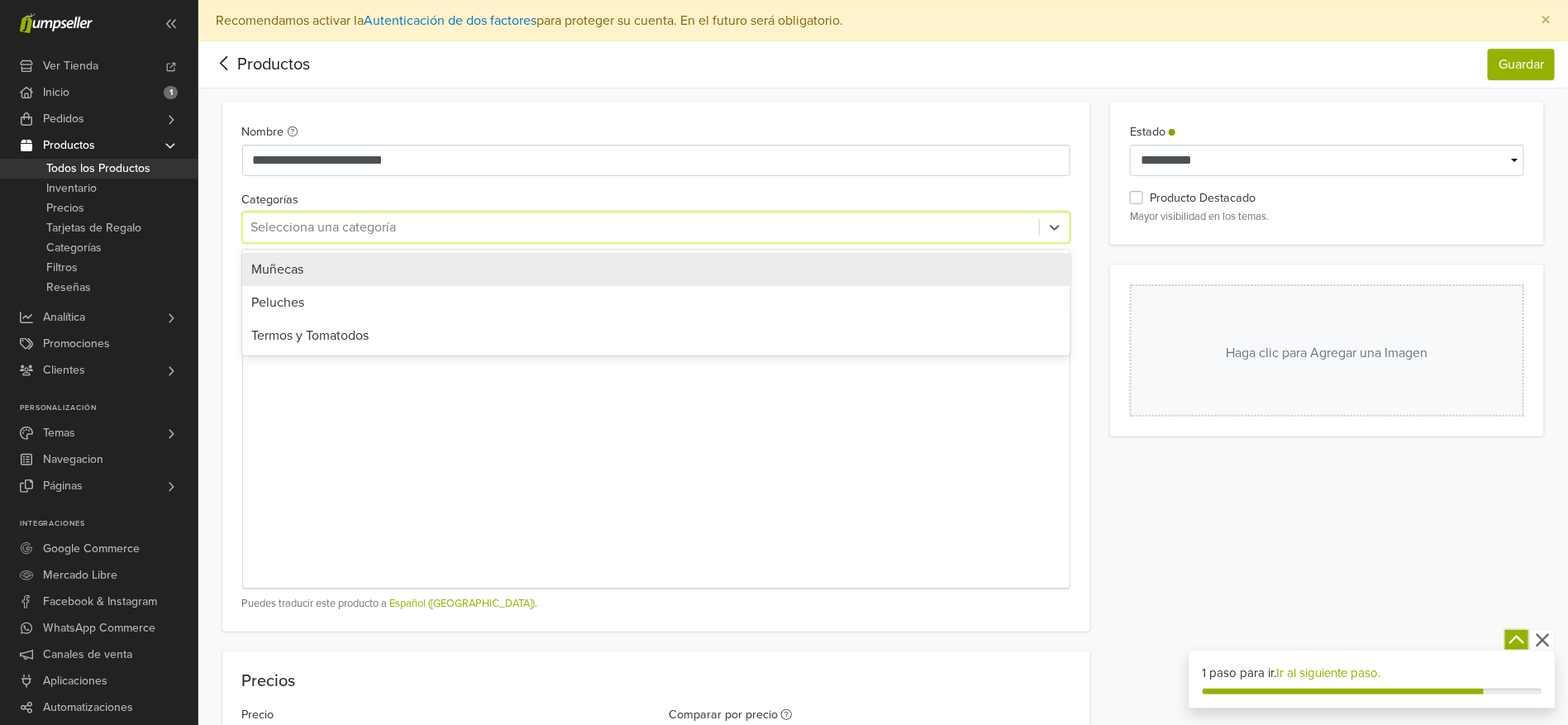
click at [335, 216] on div at bounding box center [641, 227] width 780 height 23
click at [297, 261] on span "Muñecas" at bounding box center [278, 269] width 52 height 16
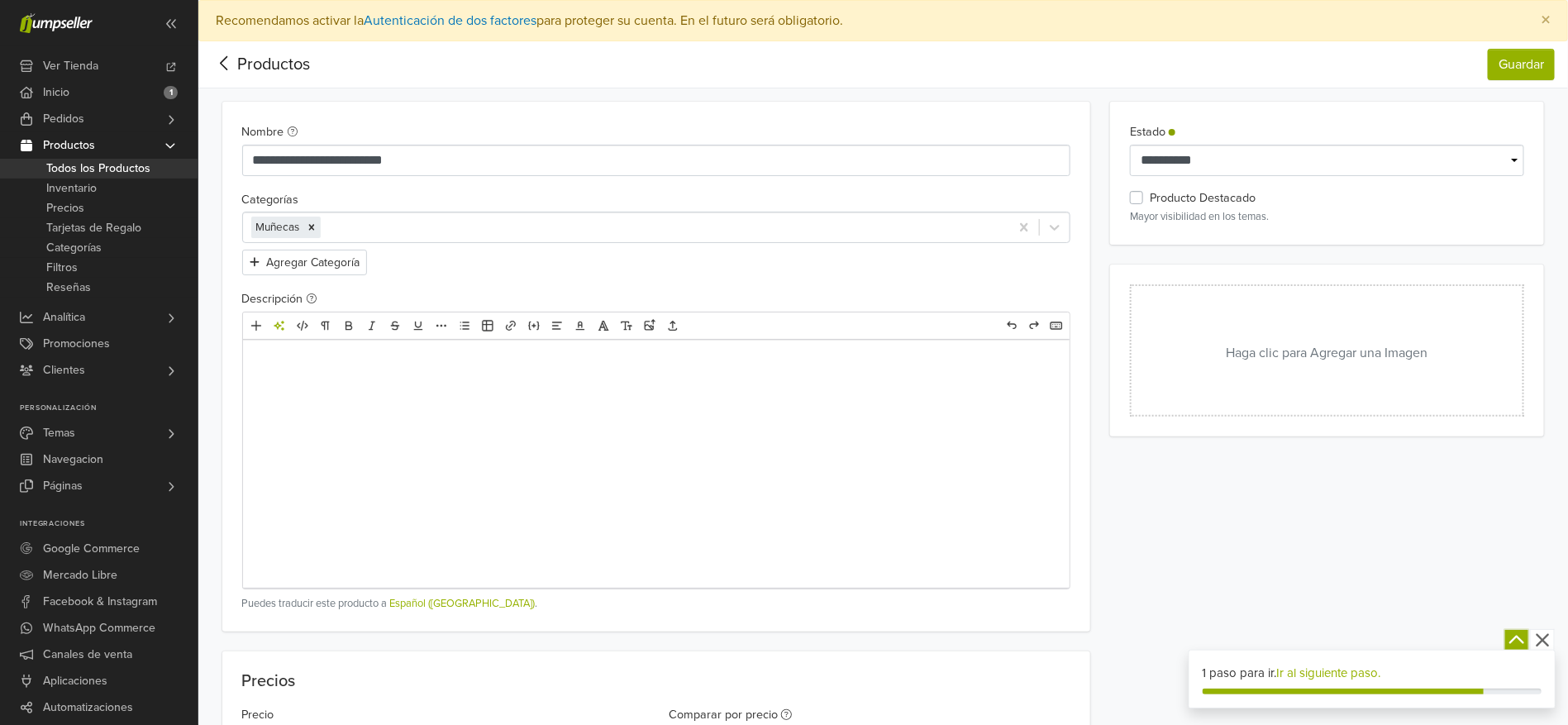
click at [1253, 344] on button "Haga clic para Agregar una Imagen" at bounding box center [1327, 350] width 394 height 132
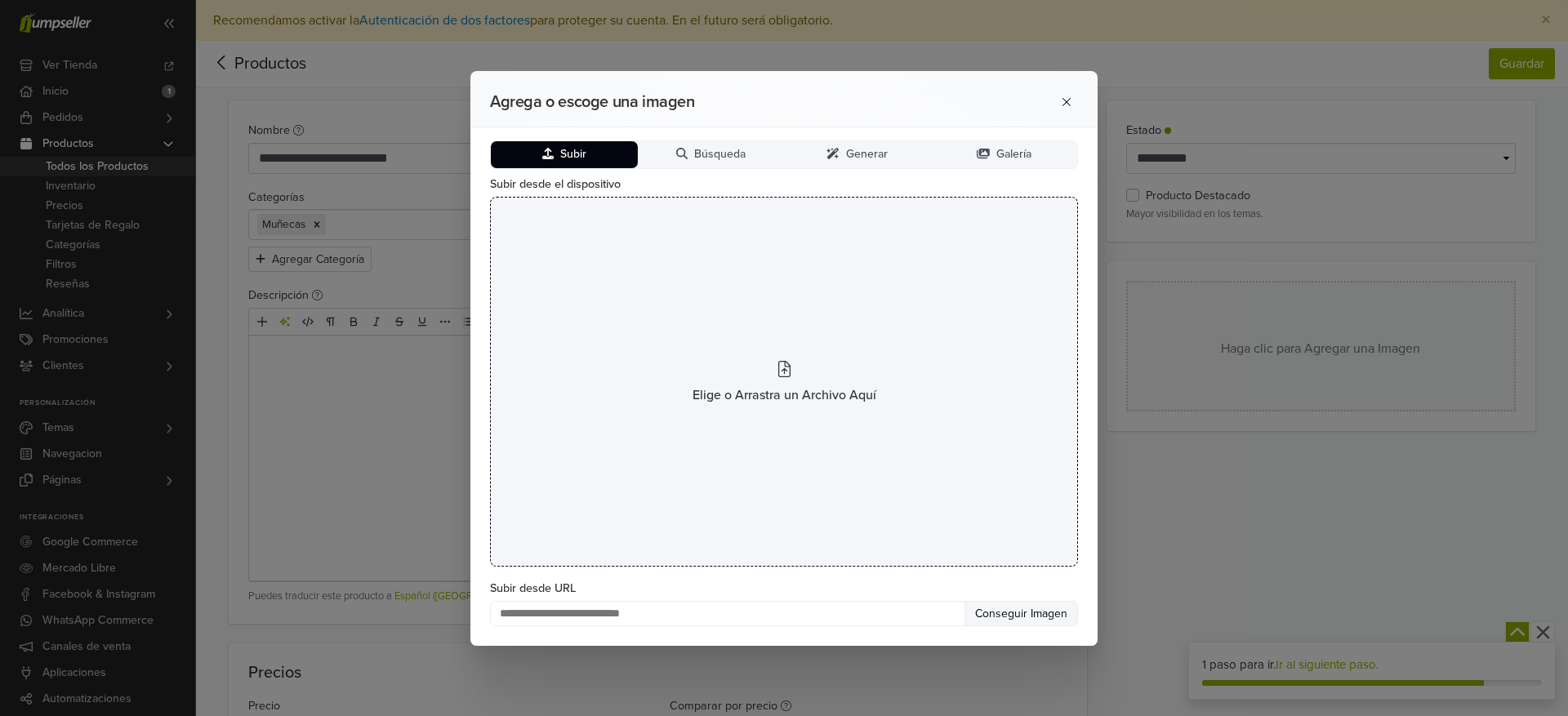
click at [733, 412] on div "Elige o Arrastra un Archivo Aquí" at bounding box center [784, 381] width 588 height 370
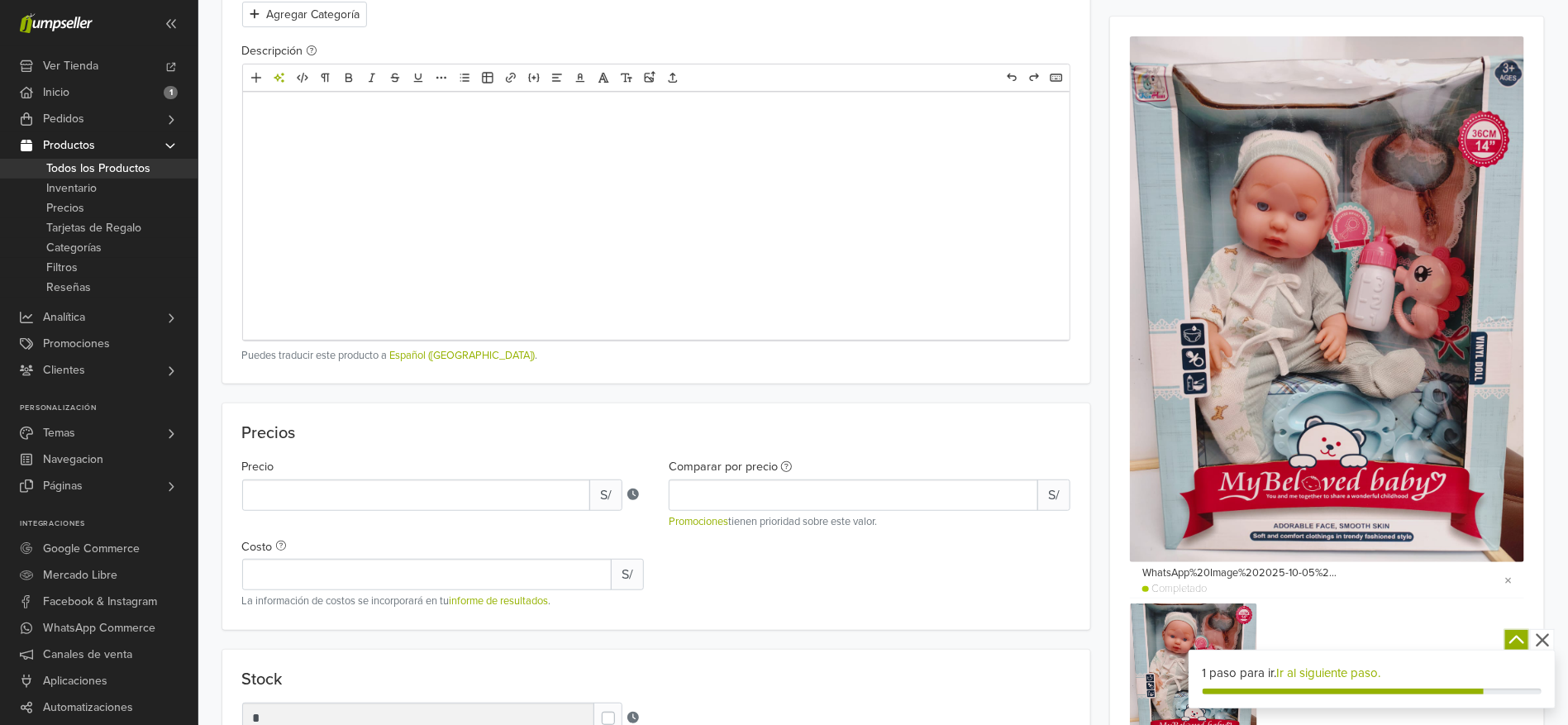
scroll to position [496, 0]
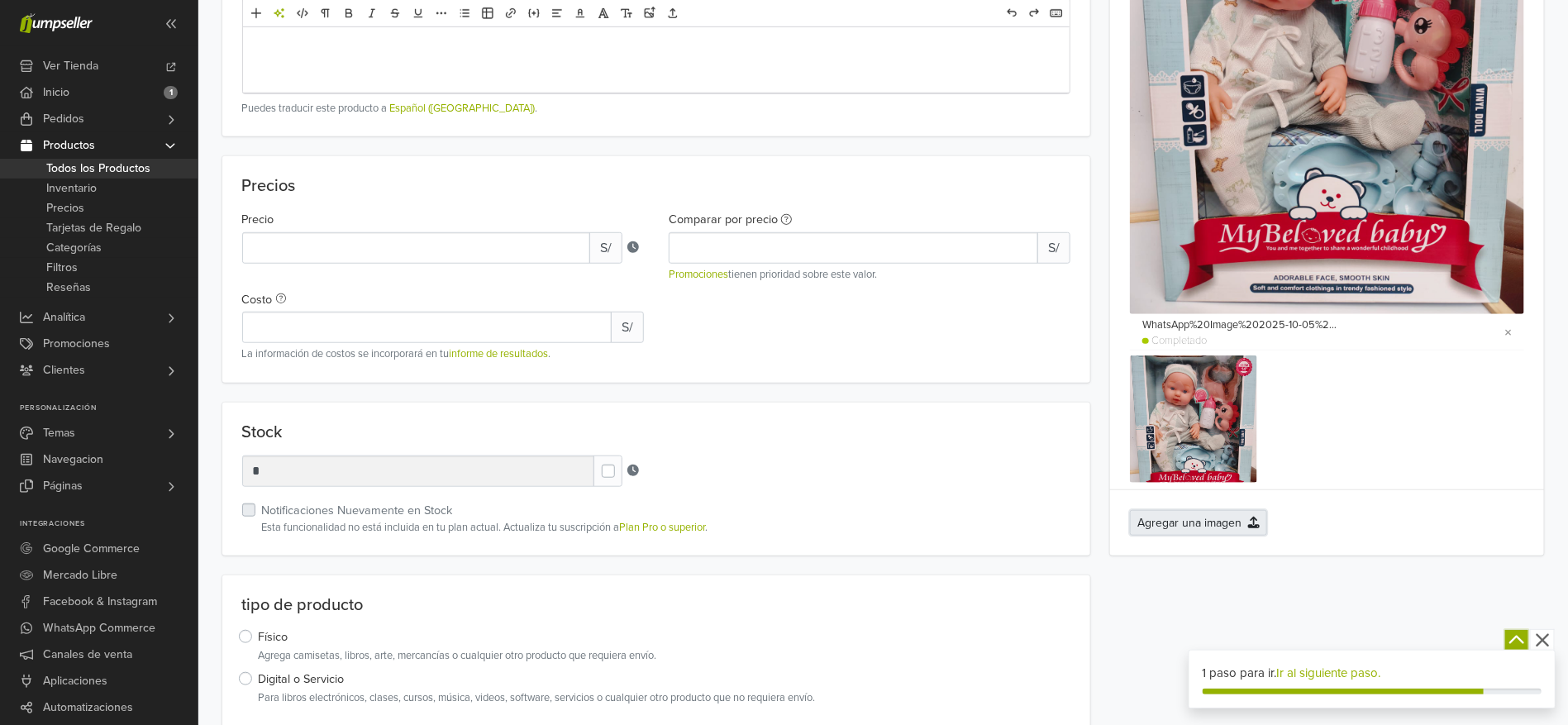
click at [1214, 514] on button "Agregar una imagen" at bounding box center [1198, 522] width 137 height 26
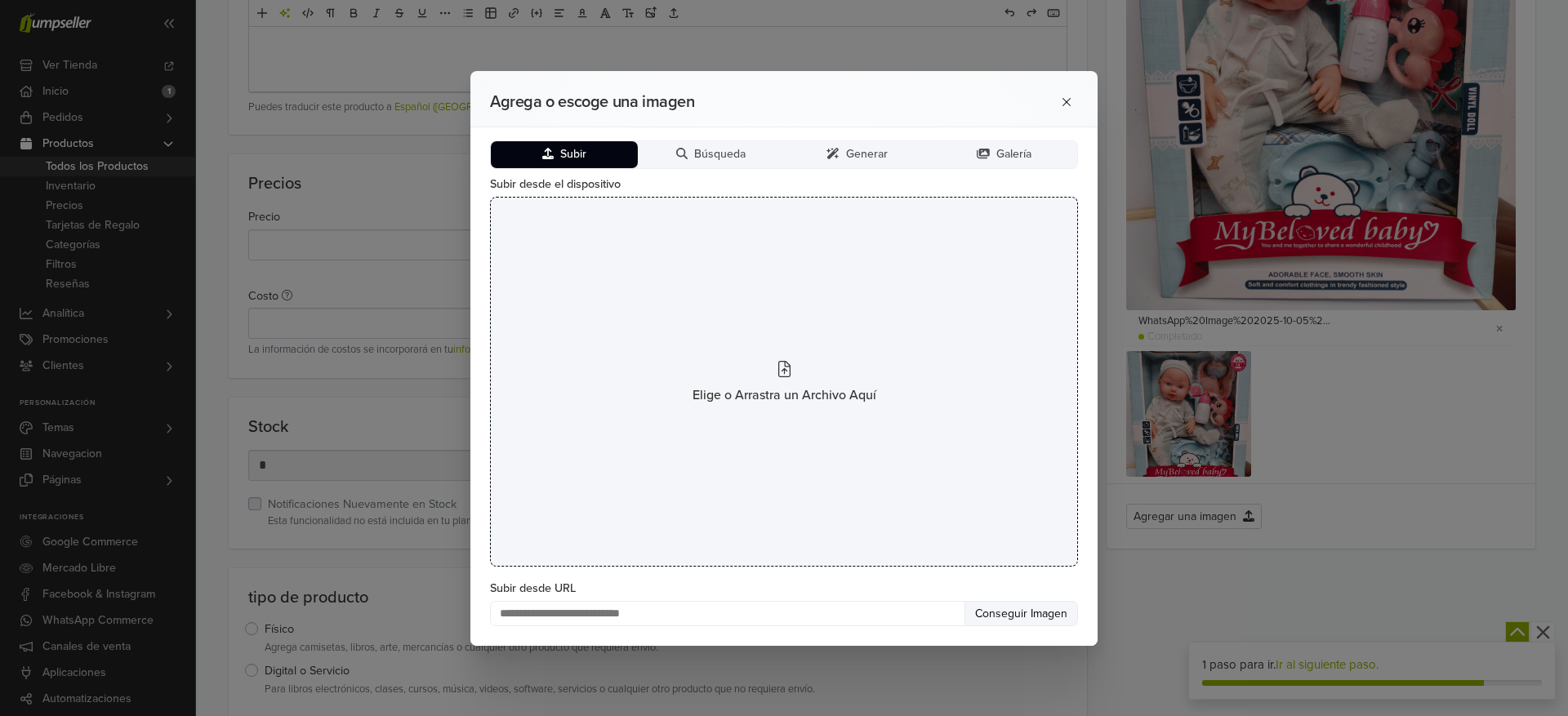
click at [771, 371] on div "Elige o Arrastra un Archivo Aquí" at bounding box center [784, 381] width 588 height 370
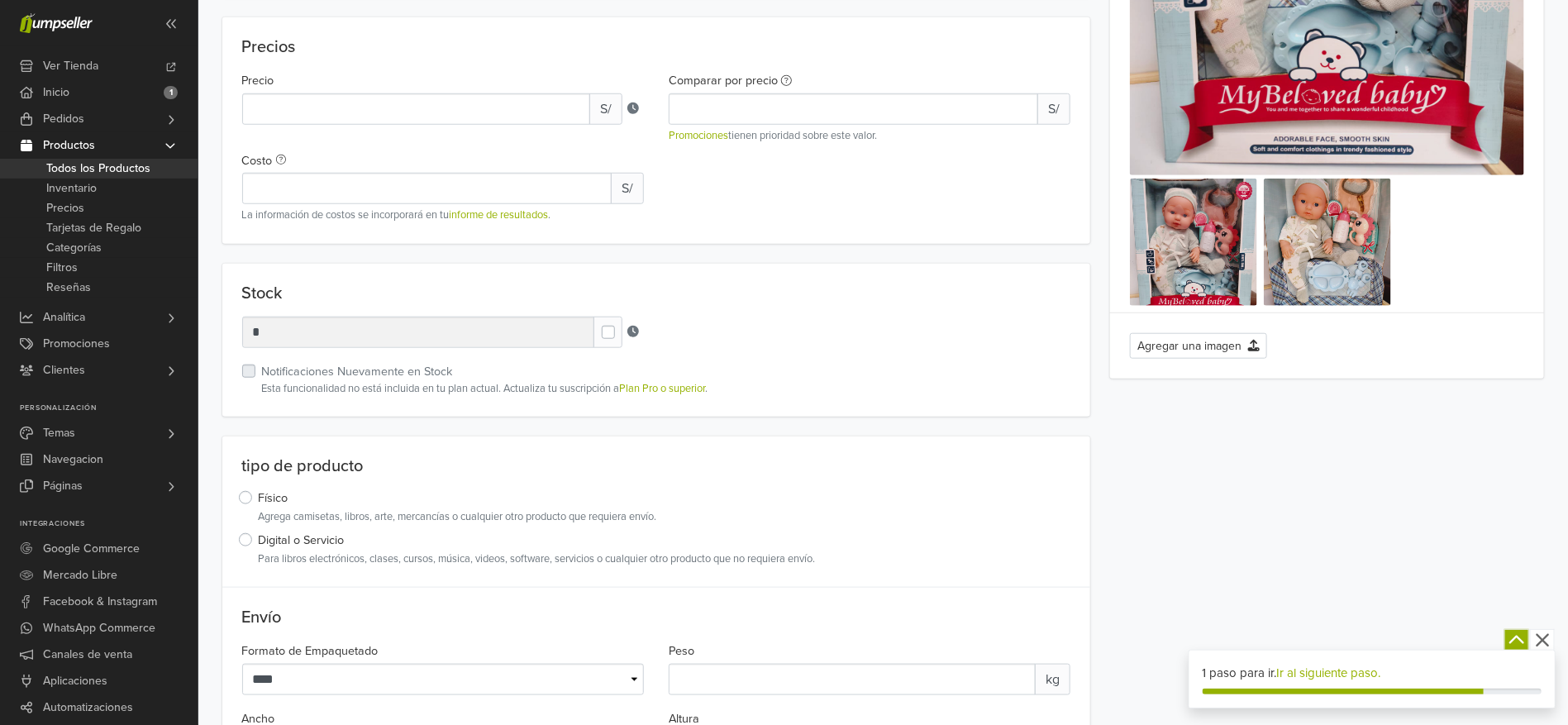
scroll to position [744, 0]
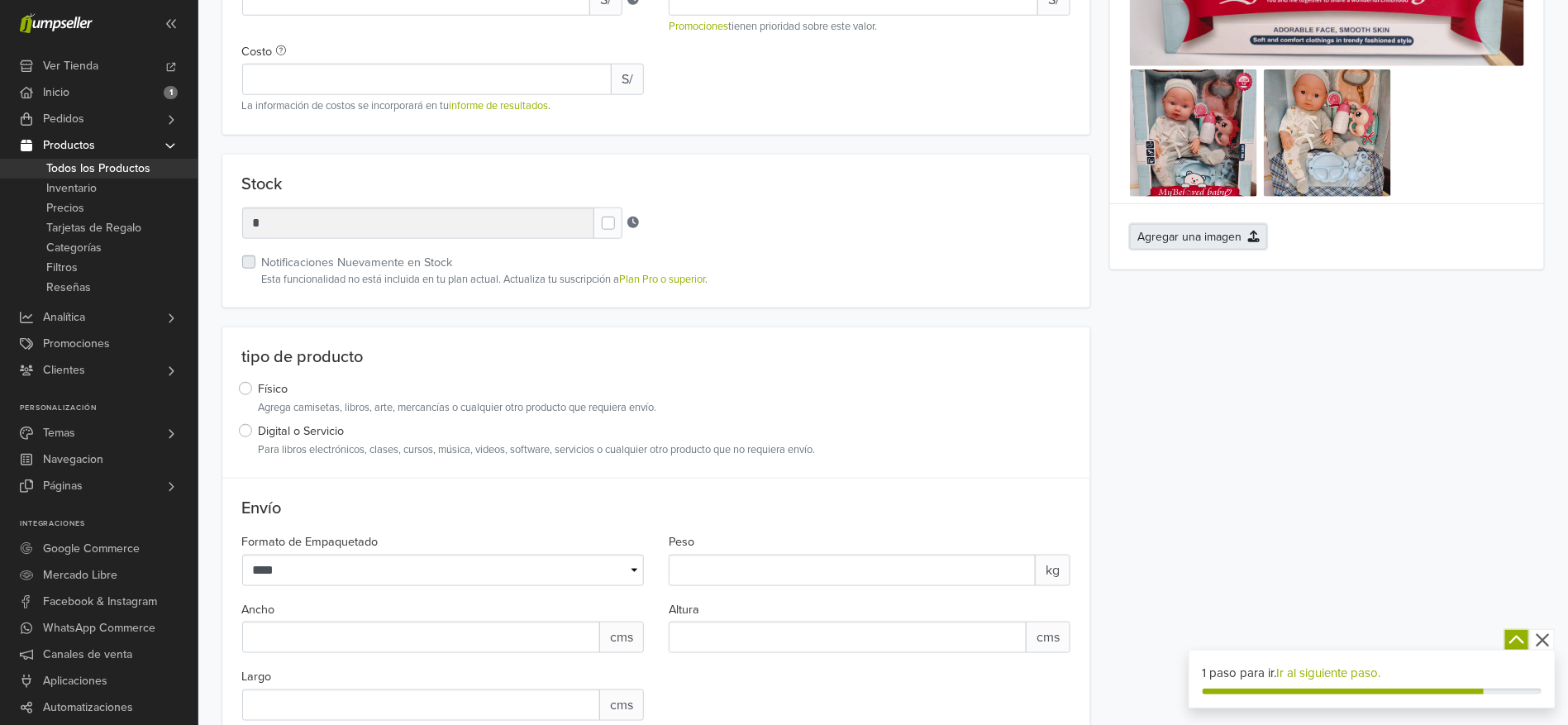
click at [1183, 239] on button "Agregar una imagen" at bounding box center [1198, 236] width 137 height 26
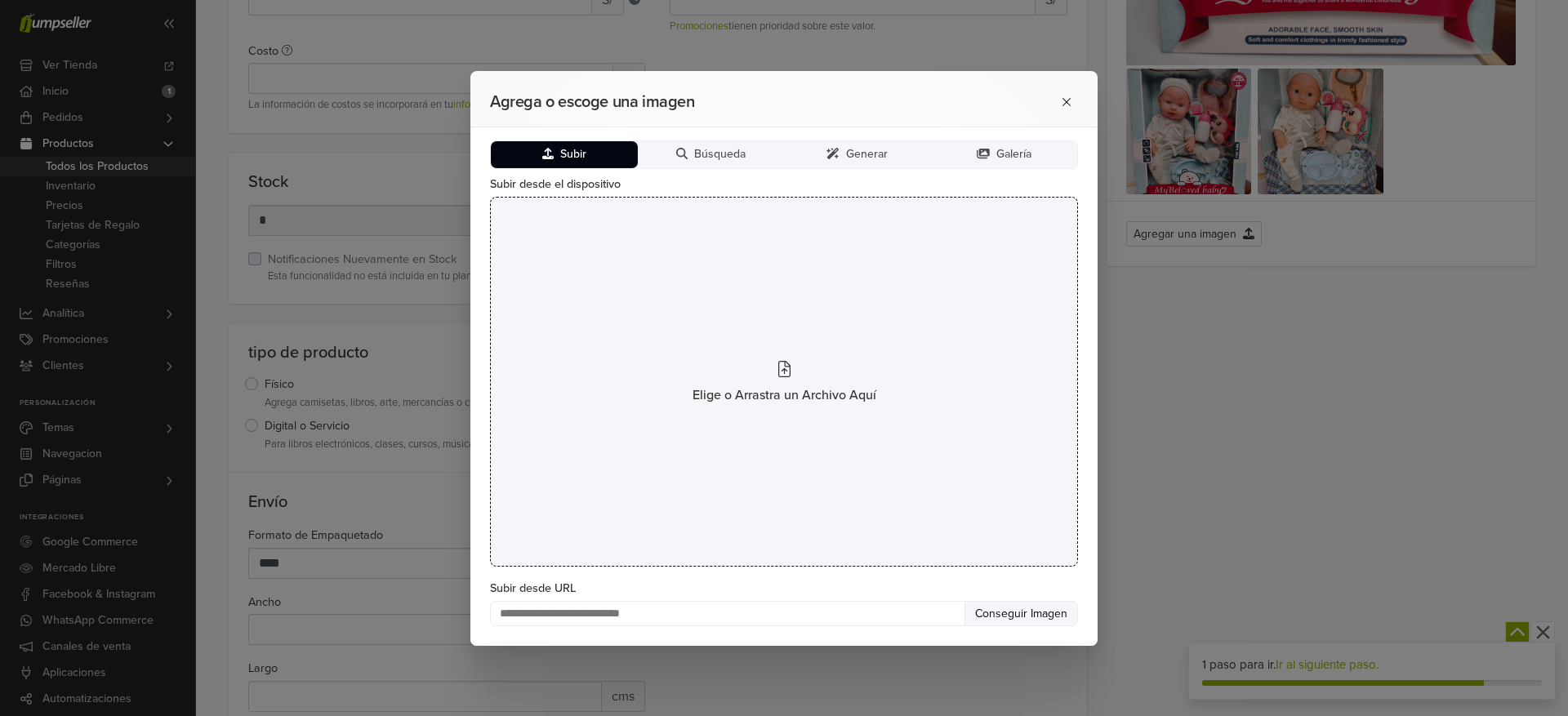
click at [800, 359] on div "Elige o Arrastra un Archivo Aquí" at bounding box center [784, 381] width 588 height 370
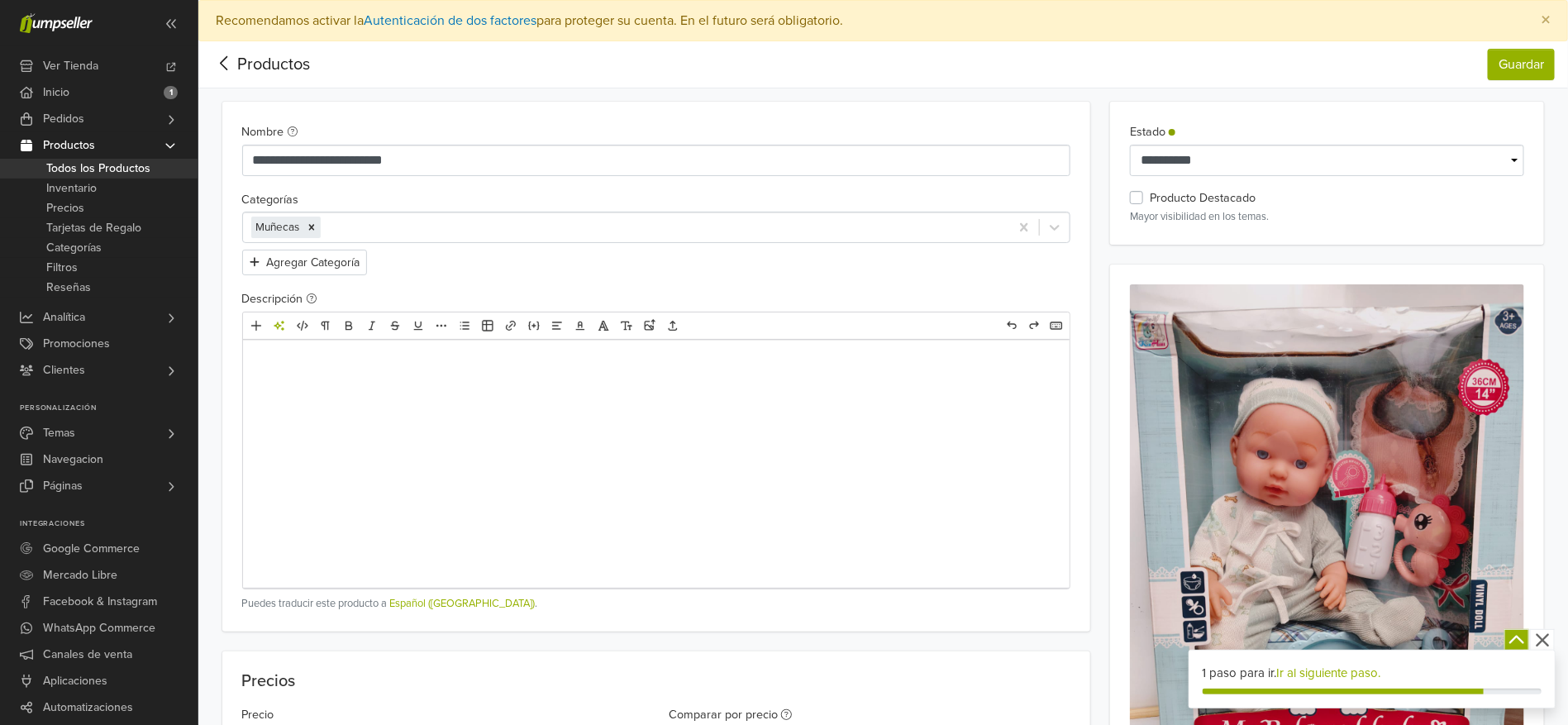
scroll to position [248, 0]
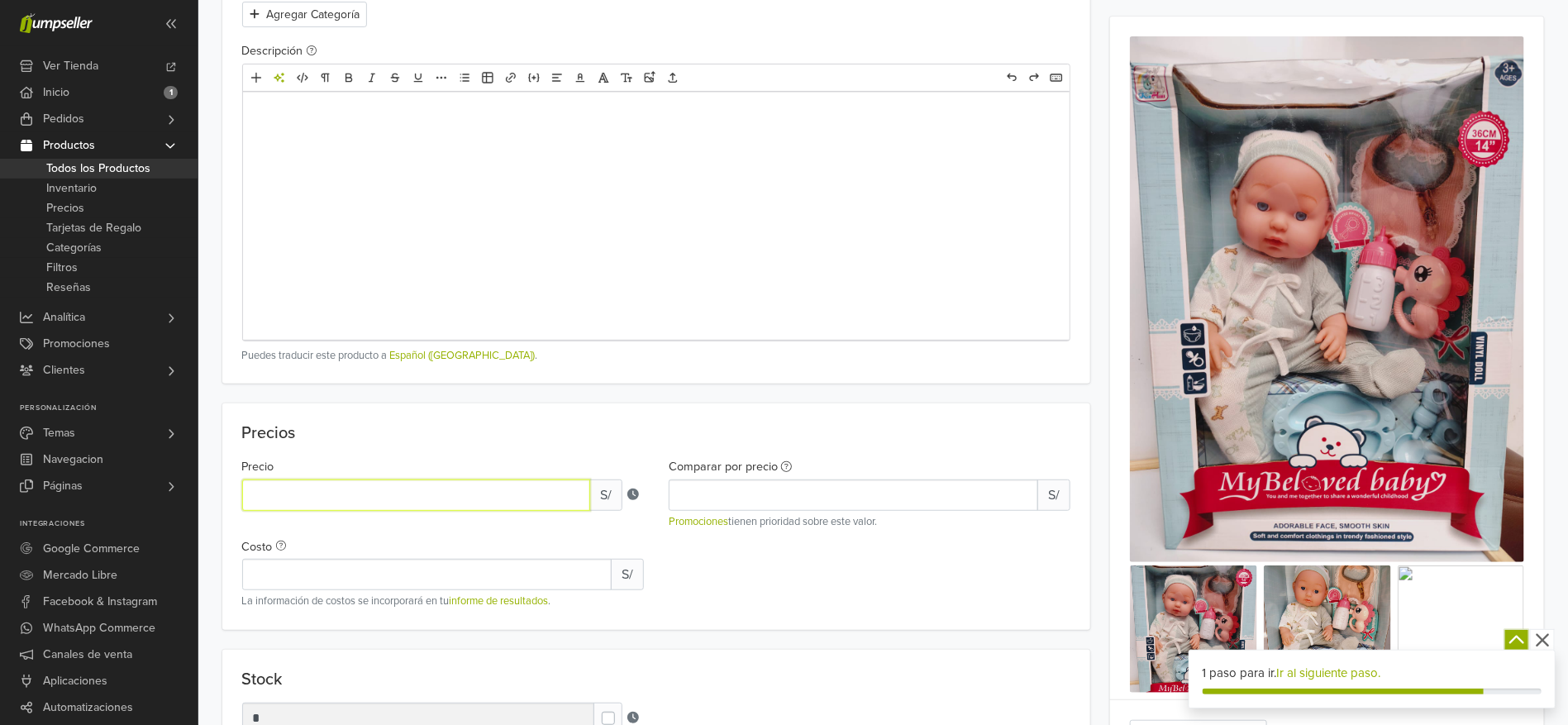
click at [286, 490] on input "*" at bounding box center [415, 494] width 348 height 31
drag, startPoint x: 283, startPoint y: 488, endPoint x: 217, endPoint y: 481, distance: 66.4
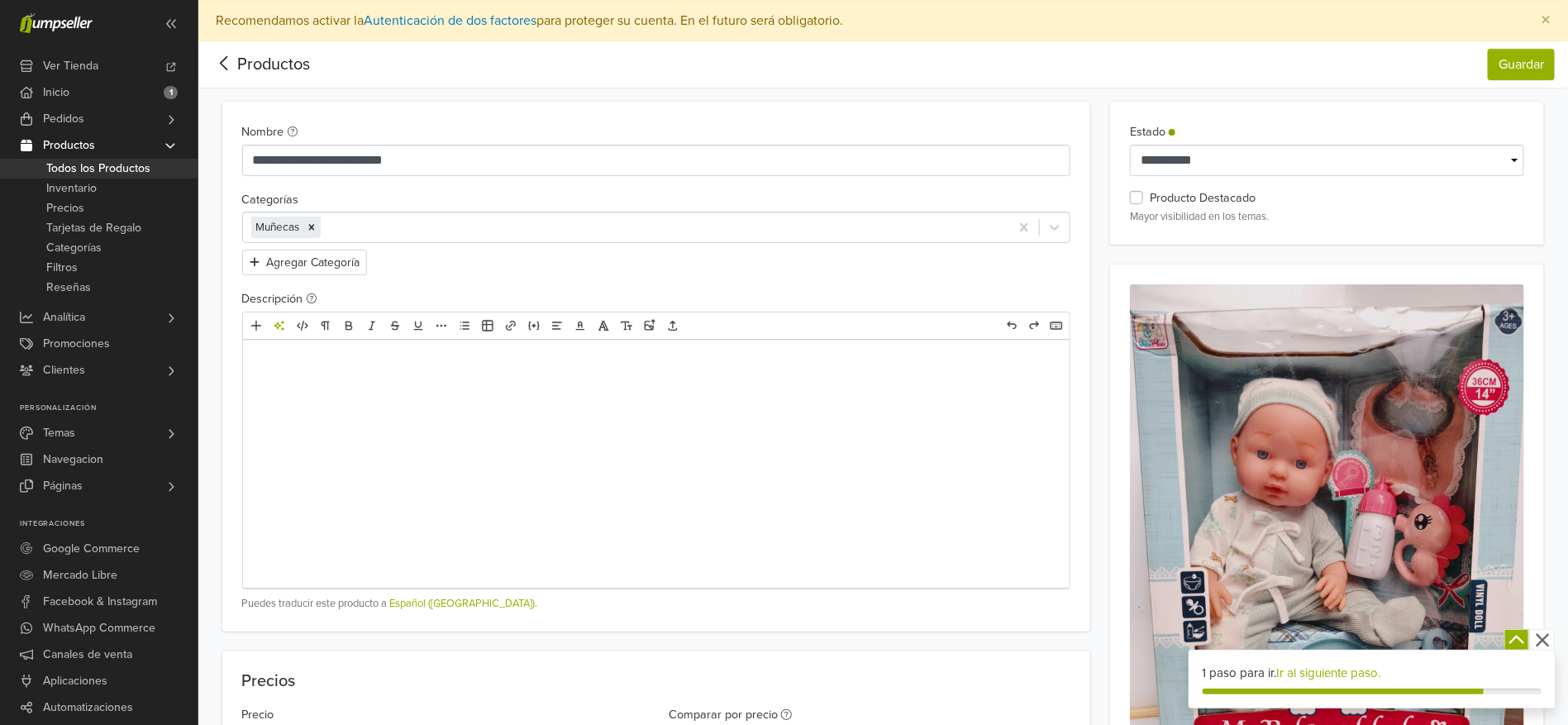
click at [1150, 200] on label "Producto Destacado" at bounding box center [1202, 198] width 106 height 18
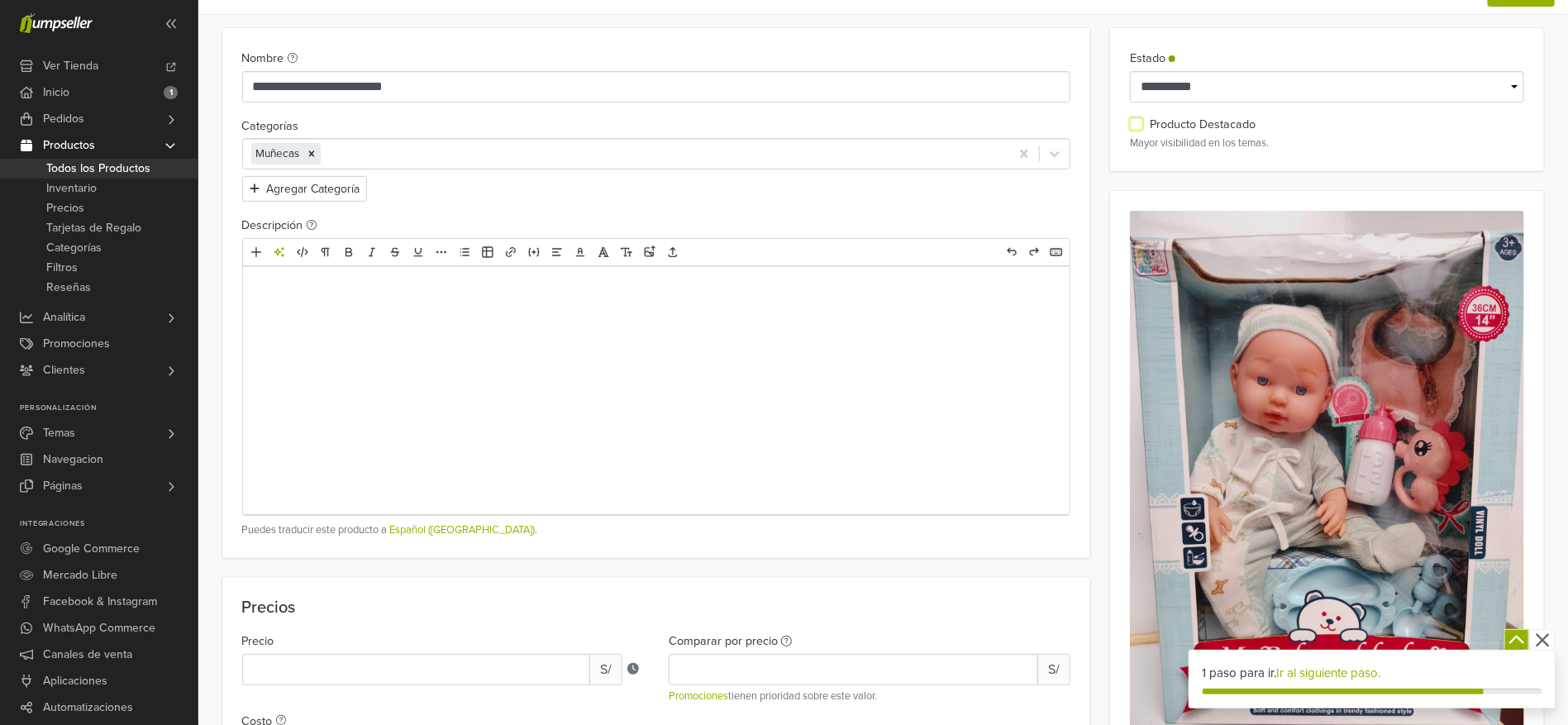
scroll to position [496, 0]
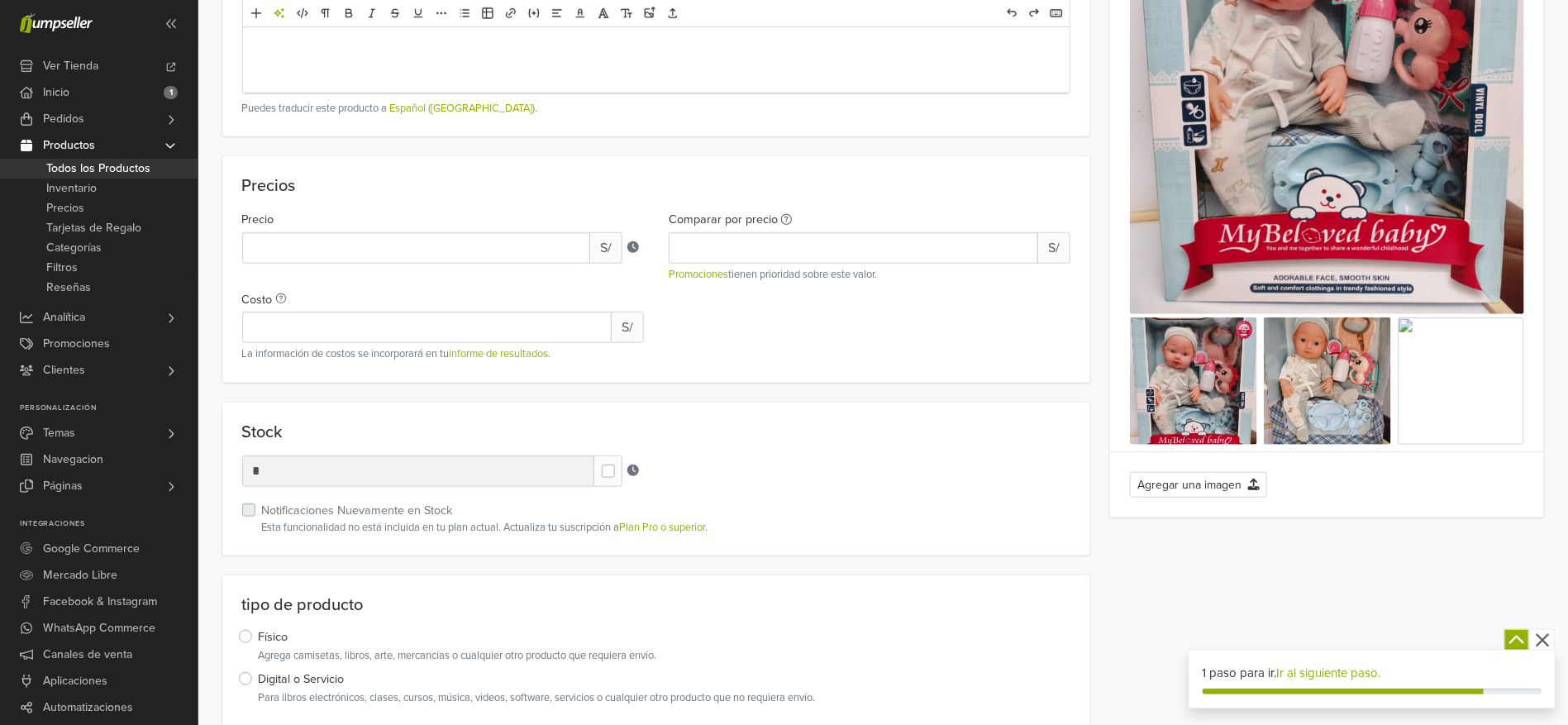
click at [621, 463] on label at bounding box center [621, 463] width 0 height 0
drag, startPoint x: 274, startPoint y: 462, endPoint x: 231, endPoint y: 466, distance: 43.2
click at [231, 466] on div "Stock Stock Units * Notificaciones Nuevamente en Stock Esta funcionalidad no es…" at bounding box center [656, 479] width 869 height 153
drag, startPoint x: 271, startPoint y: 473, endPoint x: 247, endPoint y: 473, distance: 24.0
click at [247, 473] on input "*" at bounding box center [418, 471] width 352 height 31
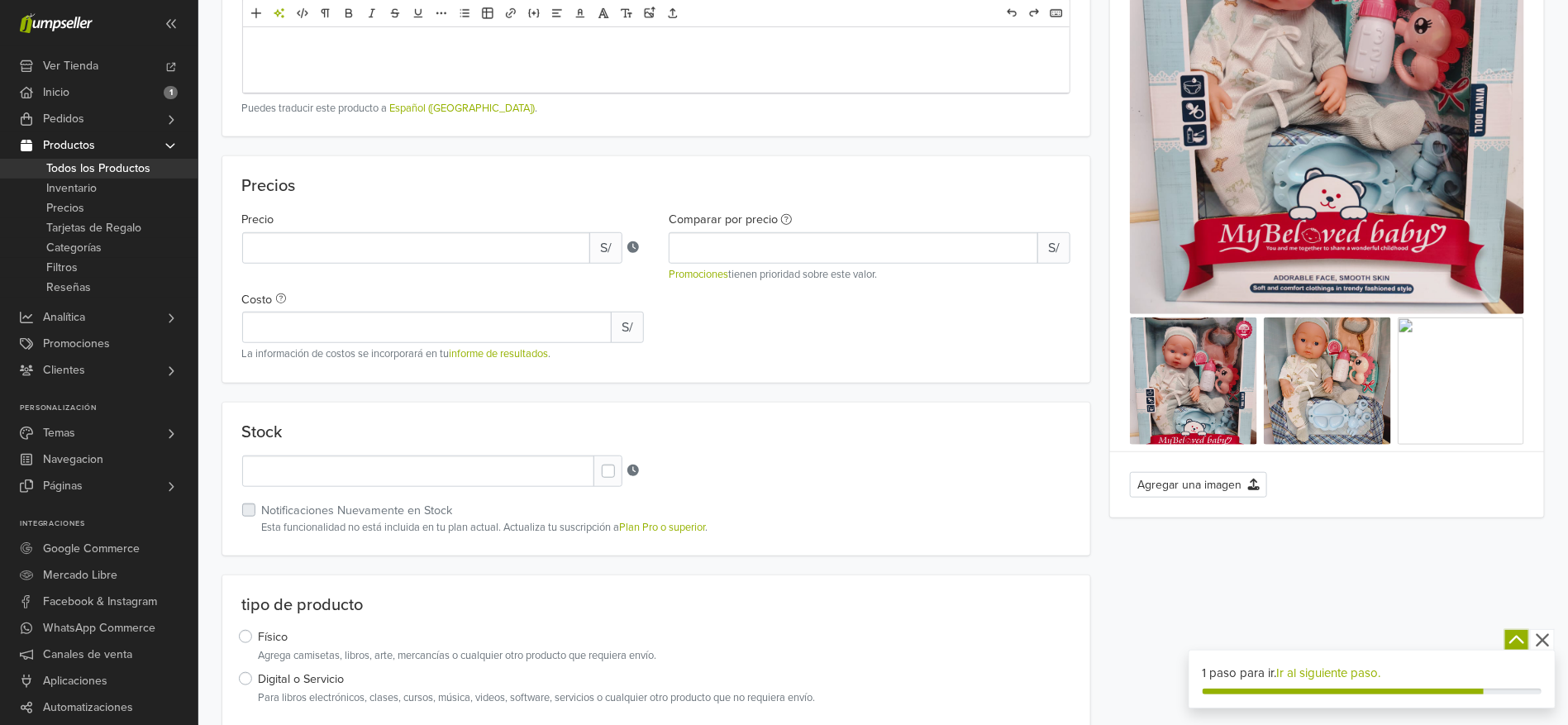
click at [797, 493] on div "Stock Stock Units * Notificaciones Nuevamente en Stock Esta funcionalidad no es…" at bounding box center [656, 479] width 869 height 153
click at [621, 463] on label at bounding box center [621, 463] width 0 height 0
type input "*"
click at [281, 317] on input "Costo" at bounding box center [427, 327] width 370 height 31
type input "**"
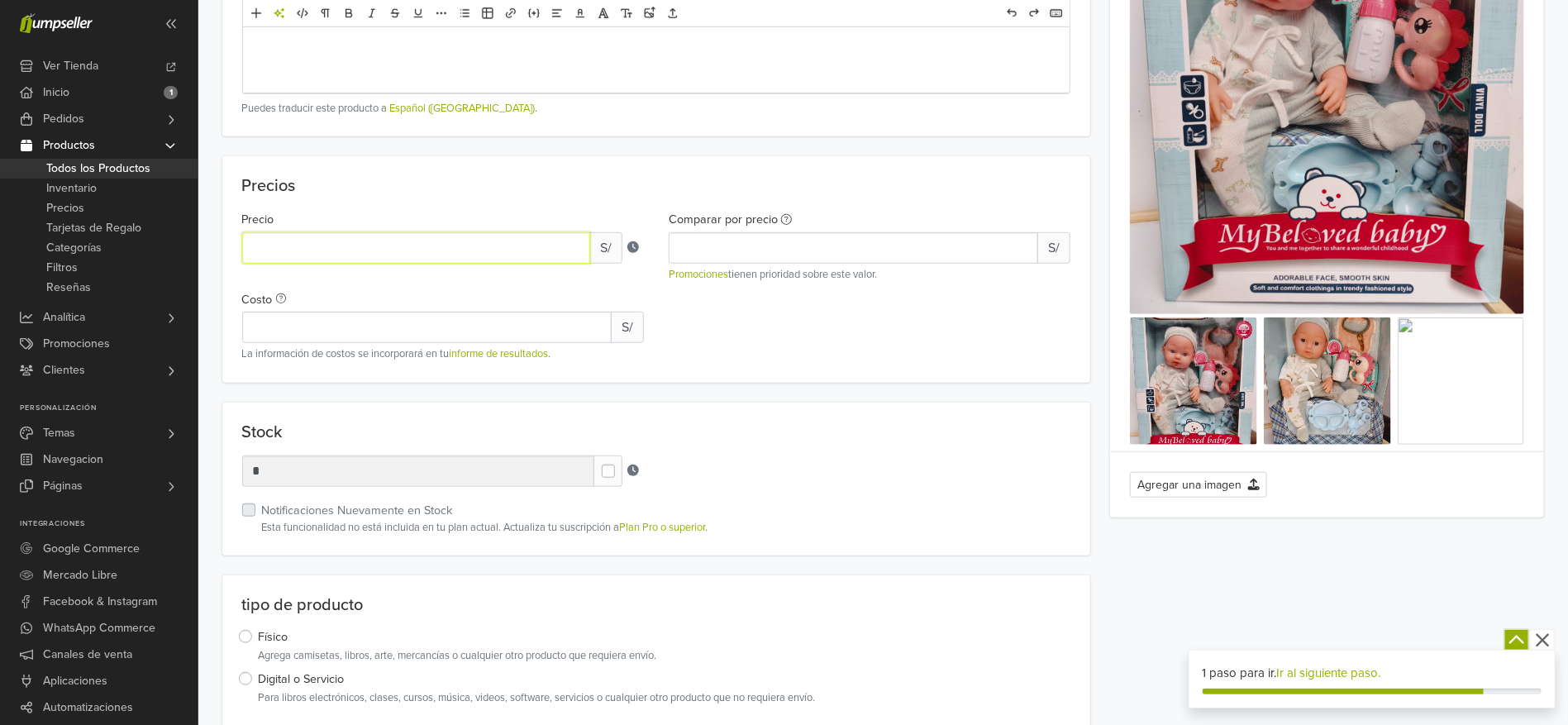
drag, startPoint x: 277, startPoint y: 244, endPoint x: 246, endPoint y: 243, distance: 31.0
click at [247, 243] on input "*" at bounding box center [415, 248] width 348 height 31
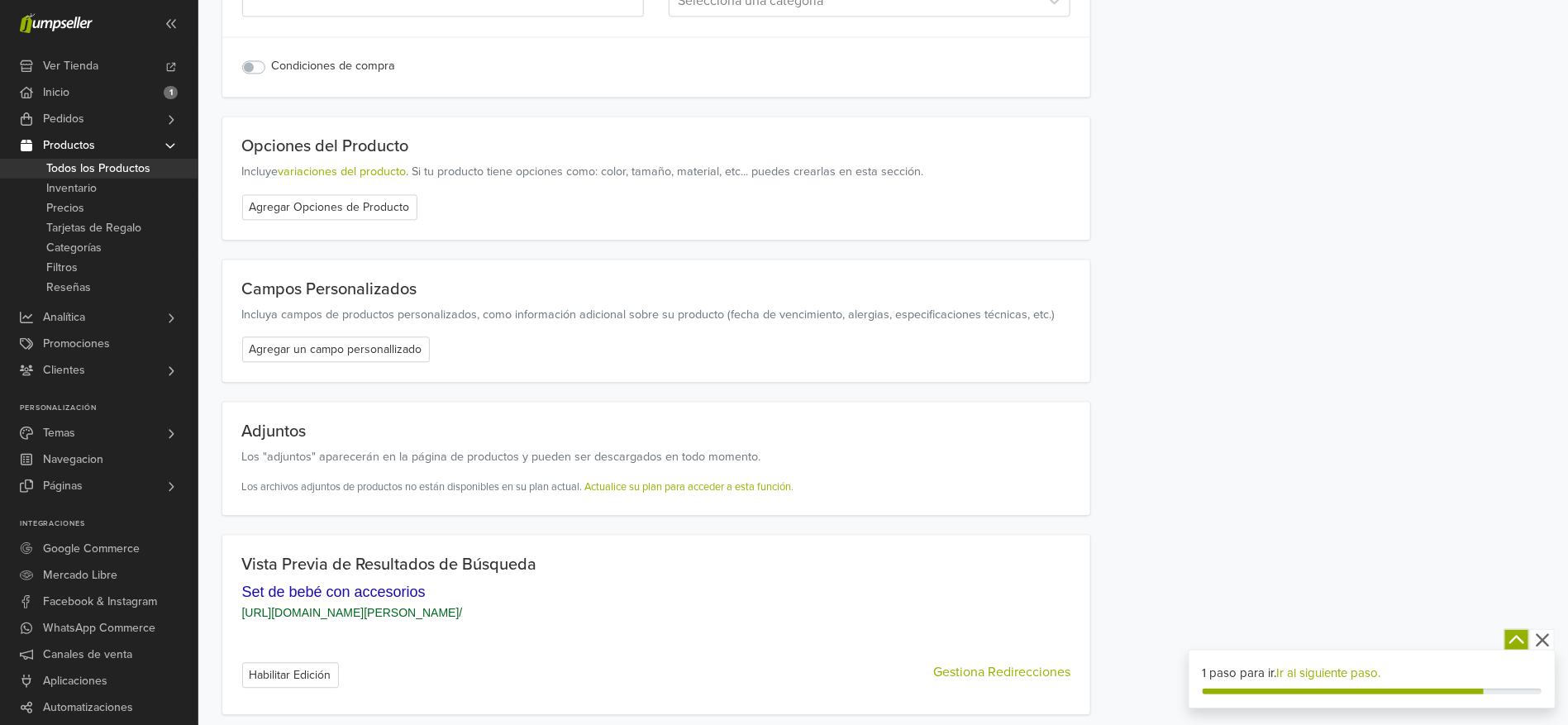
scroll to position [1763, 0]
click at [268, 673] on button "Habilitar Edición" at bounding box center [291, 673] width 97 height 26
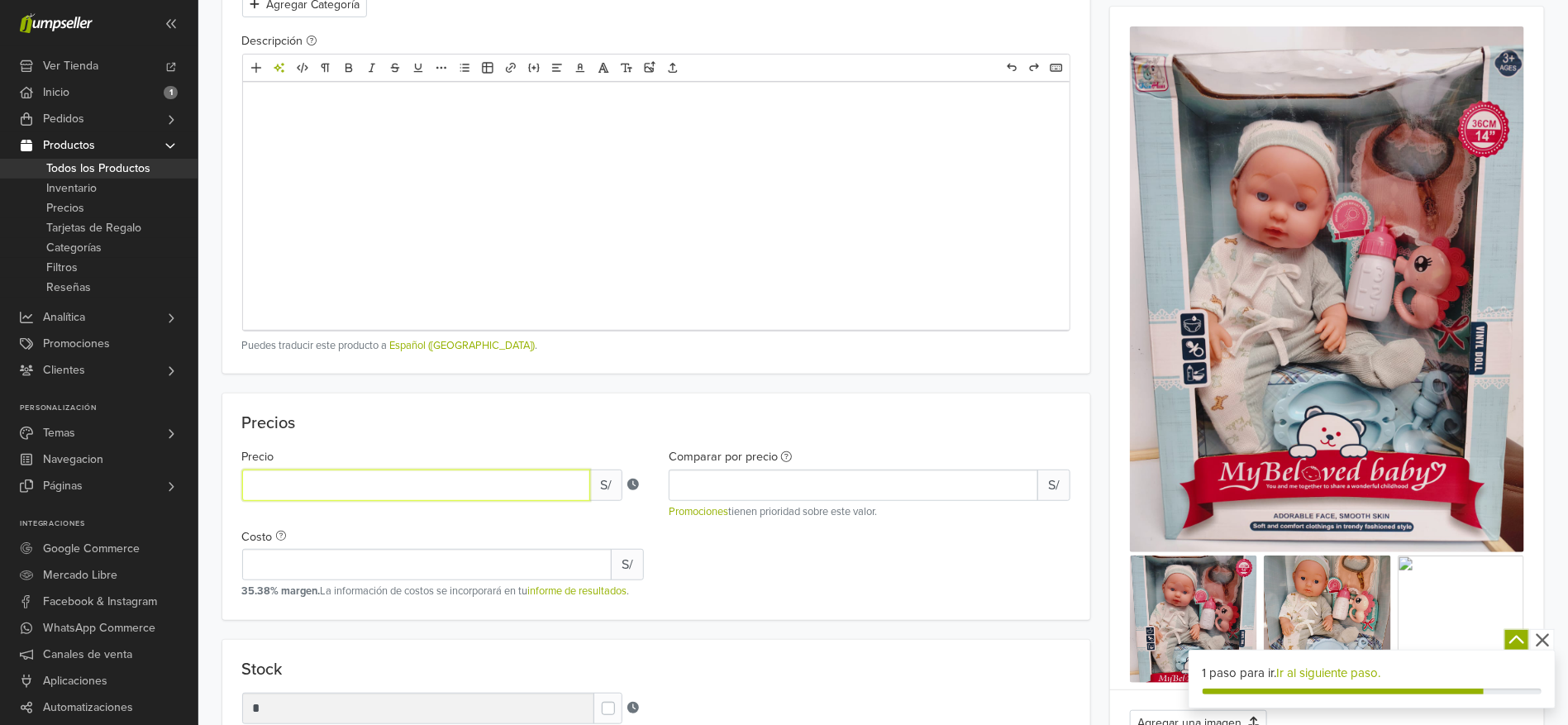
scroll to position [0, 0]
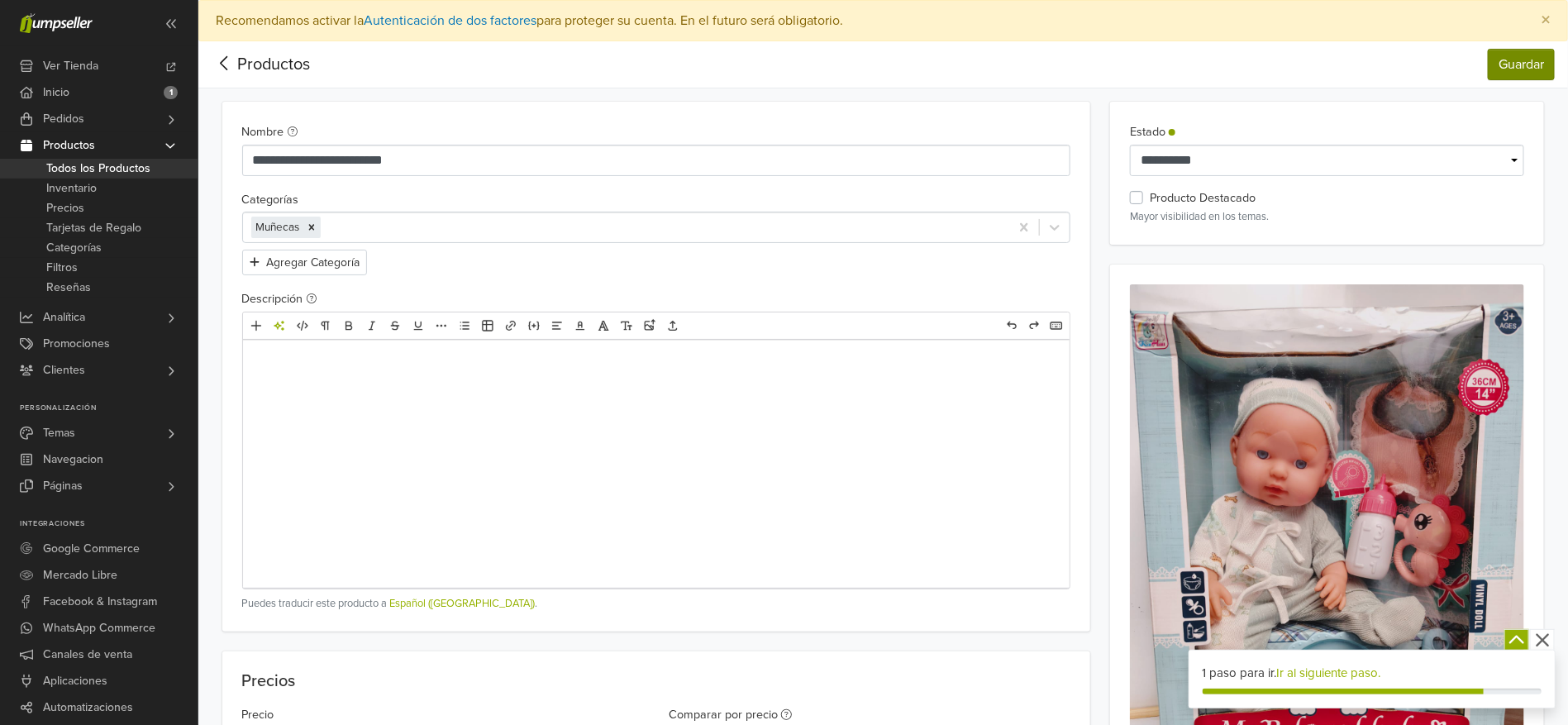
type input "**"
click at [1525, 55] on button "Guardar" at bounding box center [1521, 64] width 67 height 31
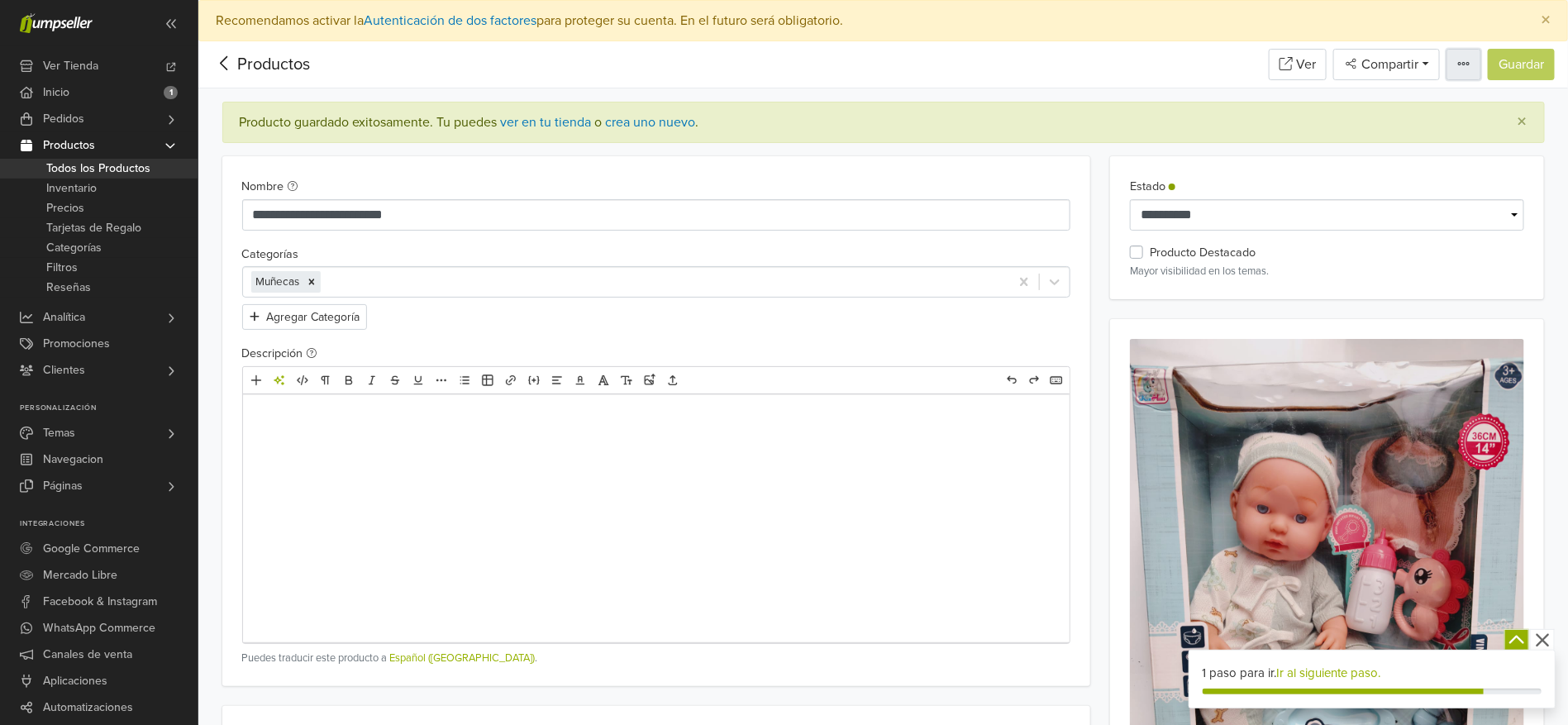
click at [1457, 58] on icon "button" at bounding box center [1464, 64] width 13 height 13
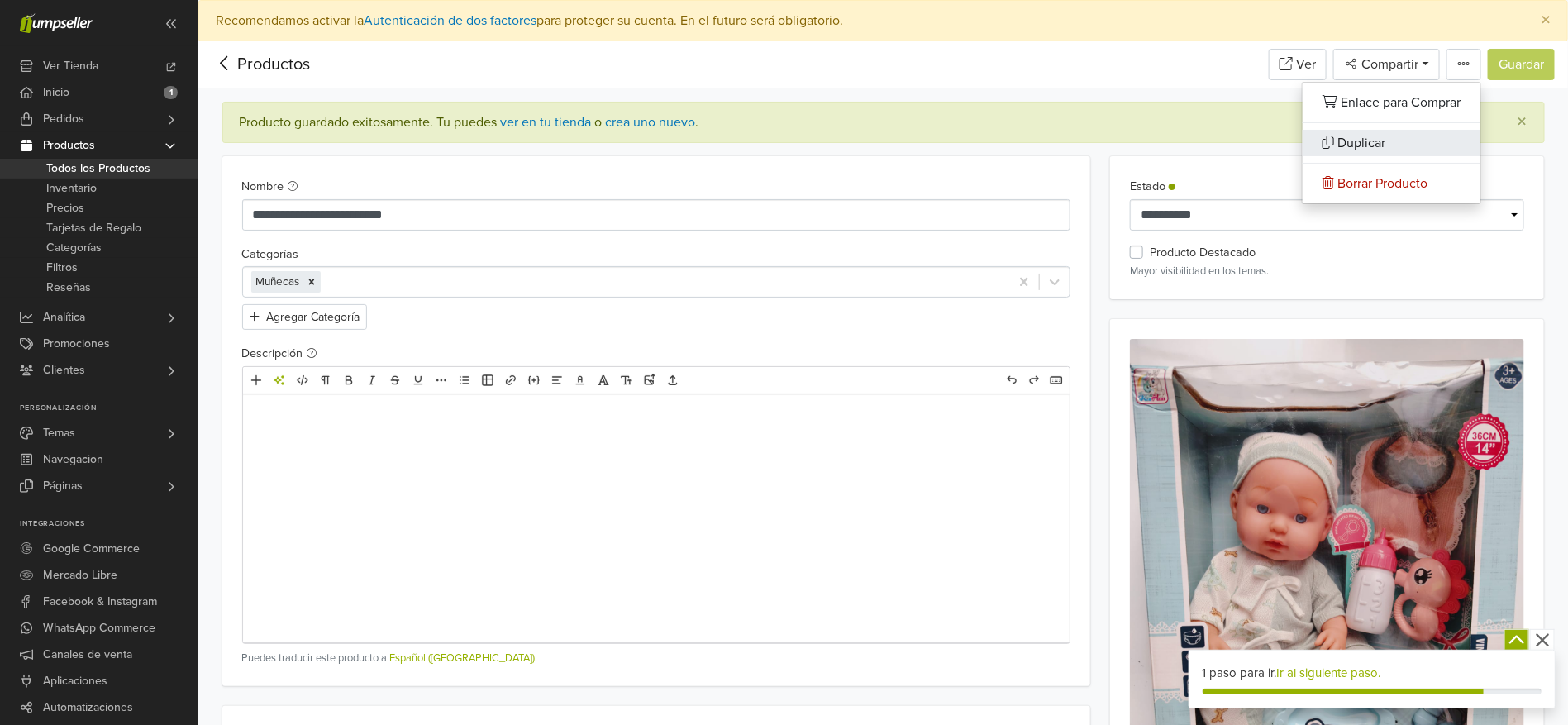
click at [1365, 134] on link "Duplicar" at bounding box center [1391, 143] width 178 height 27
